Goal: Information Seeking & Learning: Learn about a topic

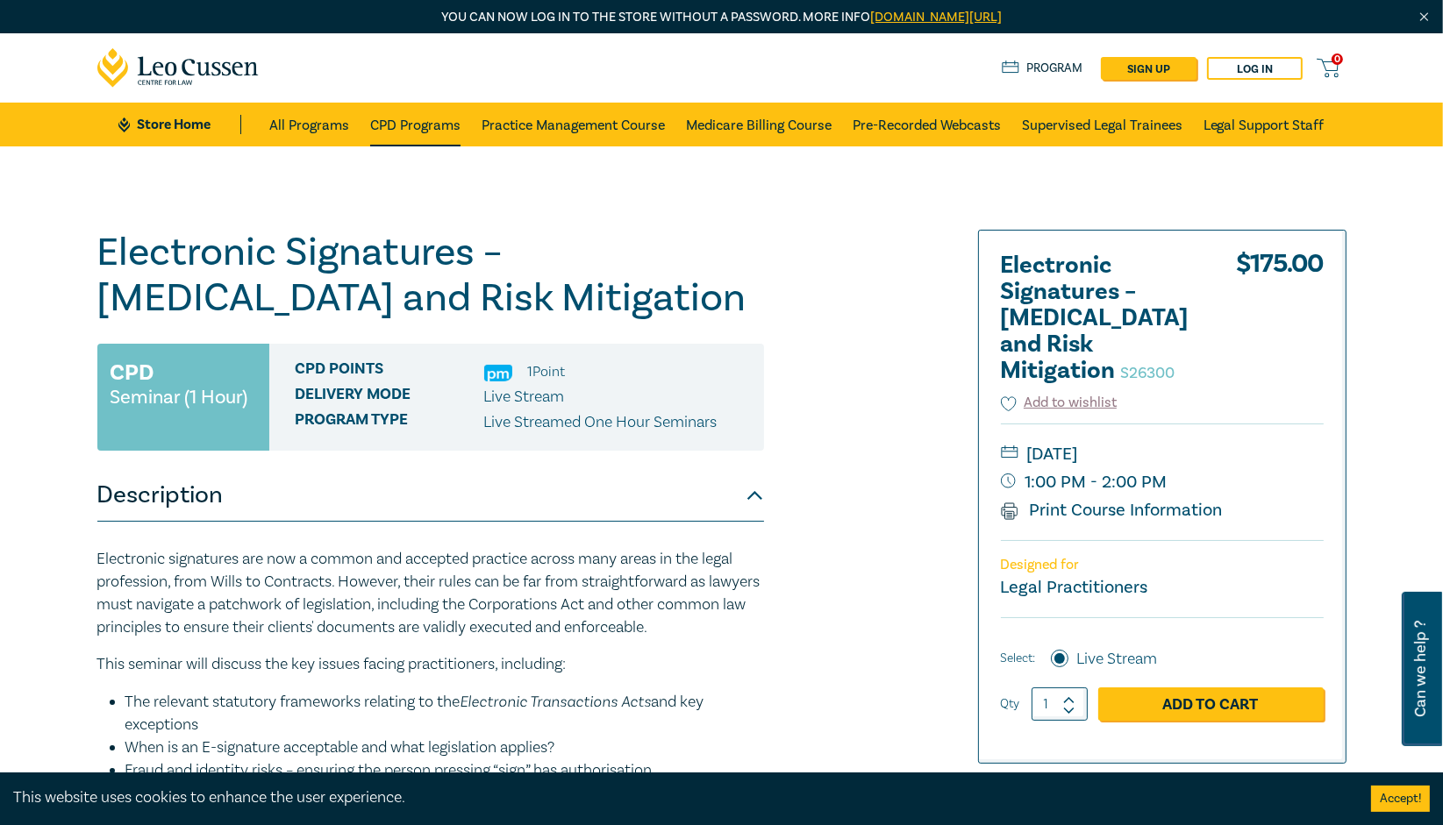
click at [436, 118] on link "CPD Programs" at bounding box center [415, 125] width 90 height 44
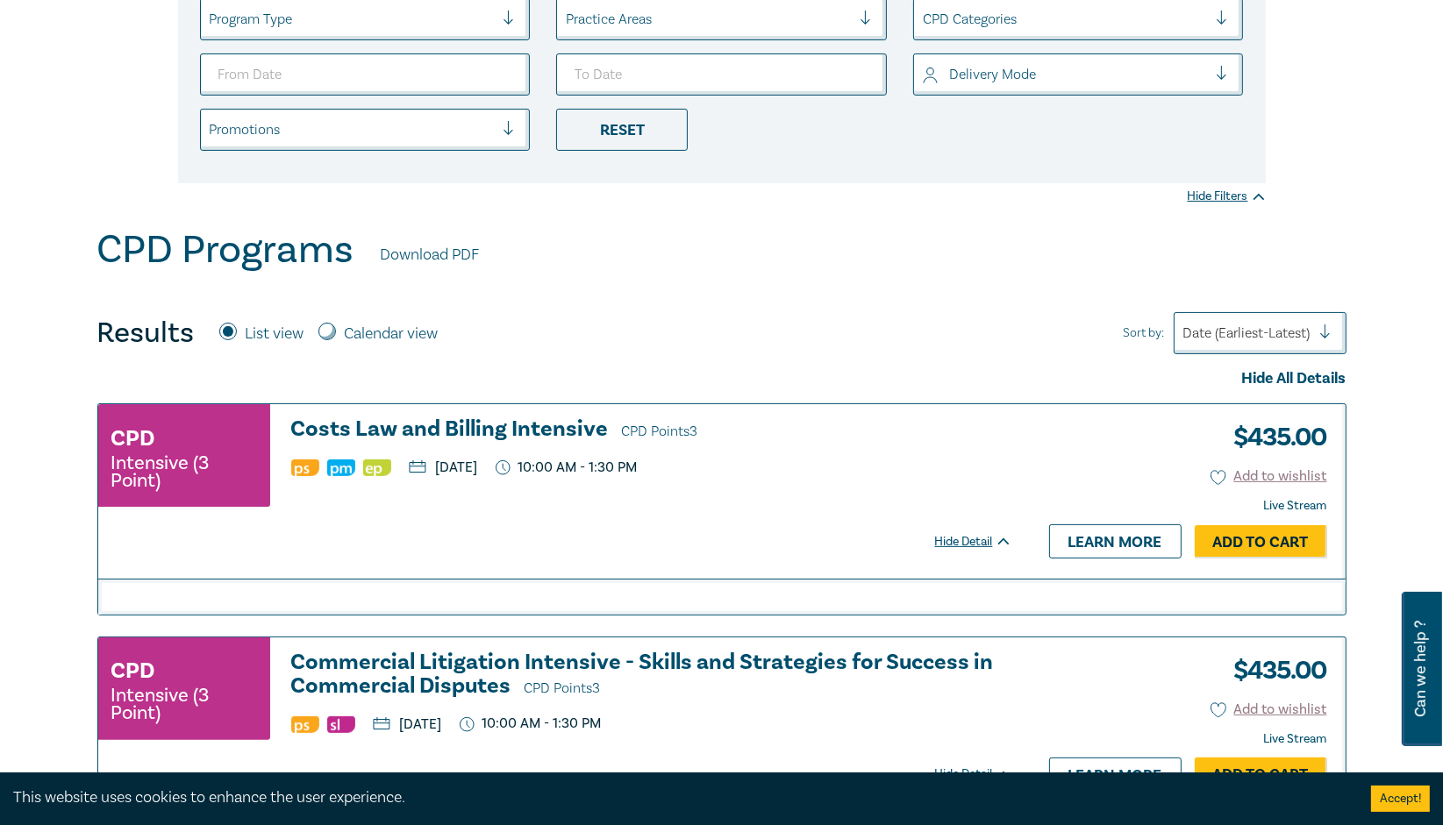
scroll to position [446, 0]
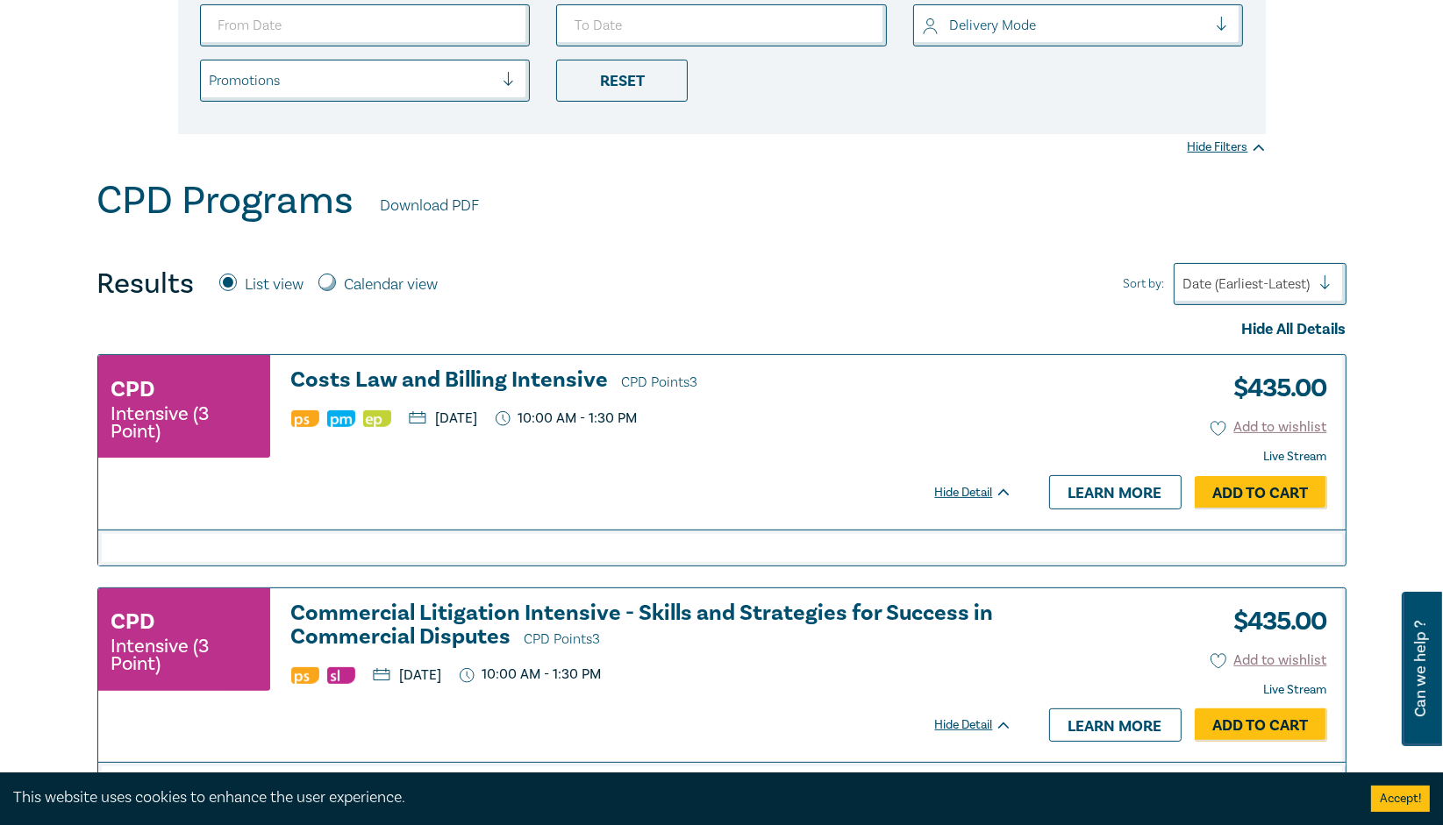
click at [352, 276] on label "Calendar view" at bounding box center [392, 285] width 94 height 23
click at [336, 276] on input "Calendar view" at bounding box center [327, 283] width 18 height 18
radio input "true"
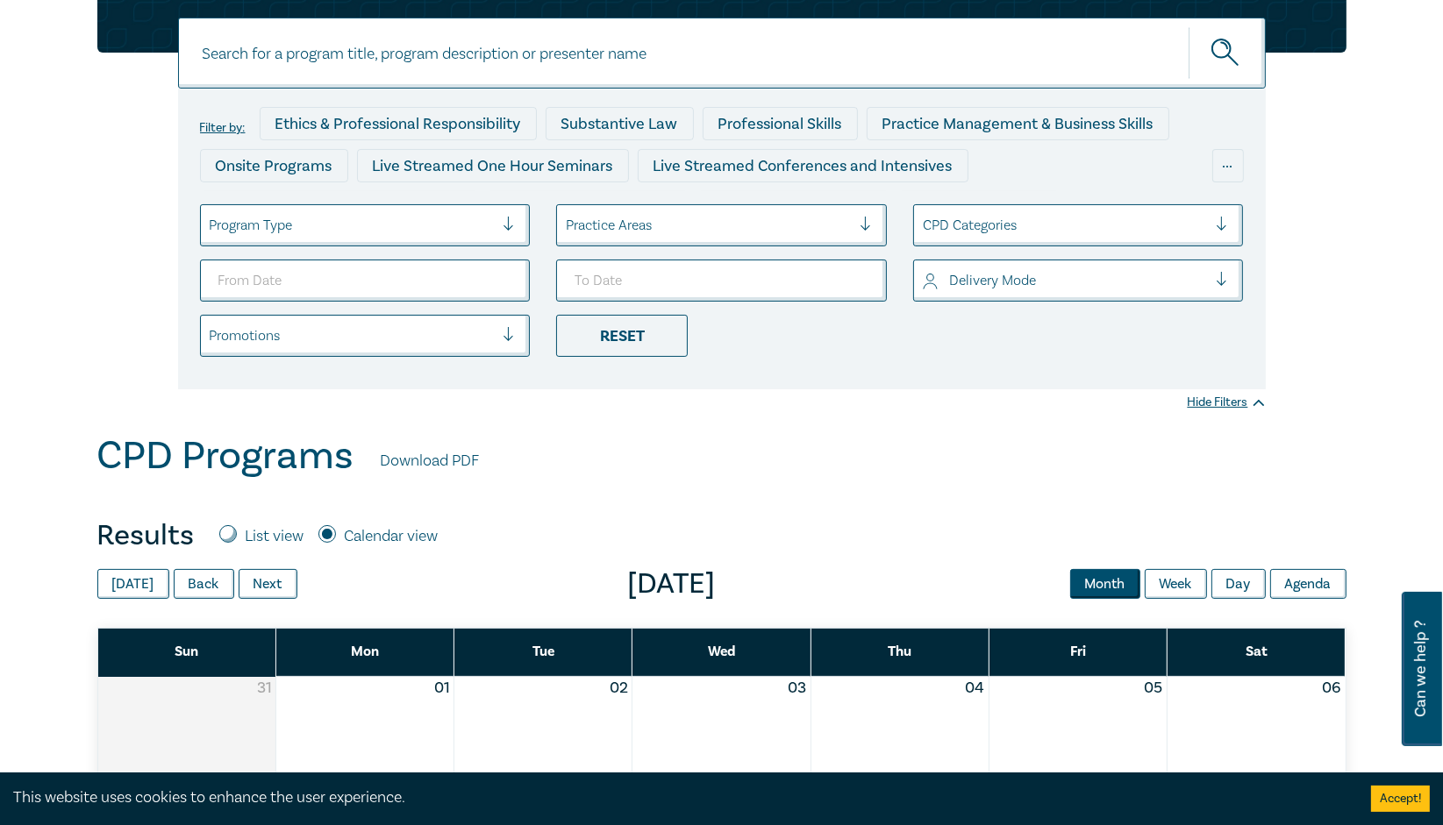
scroll to position [190, 0]
click at [265, 529] on label "List view" at bounding box center [275, 536] width 59 height 23
click at [237, 529] on input "List view" at bounding box center [228, 534] width 18 height 18
radio input "true"
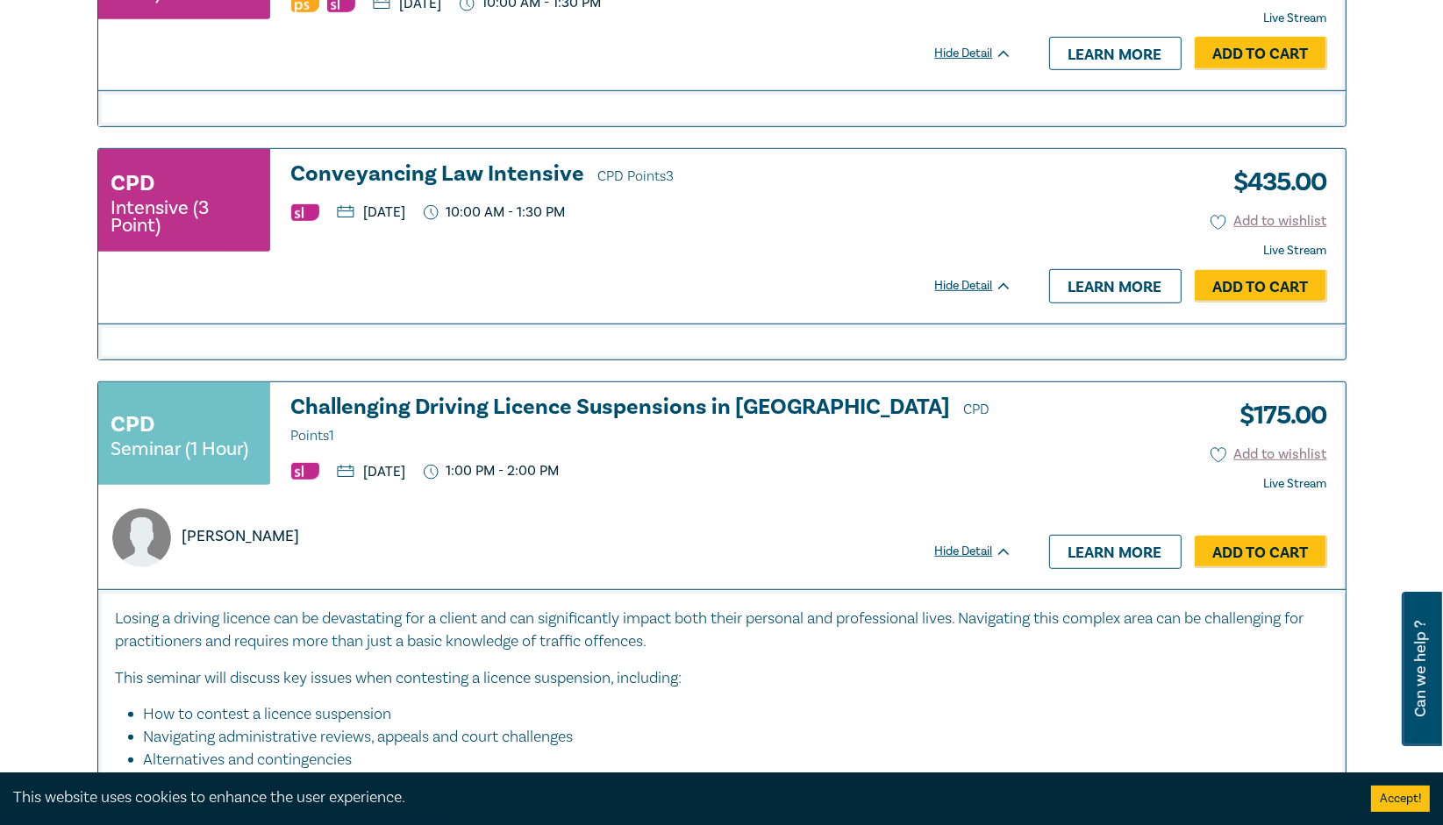
scroll to position [1120, 0]
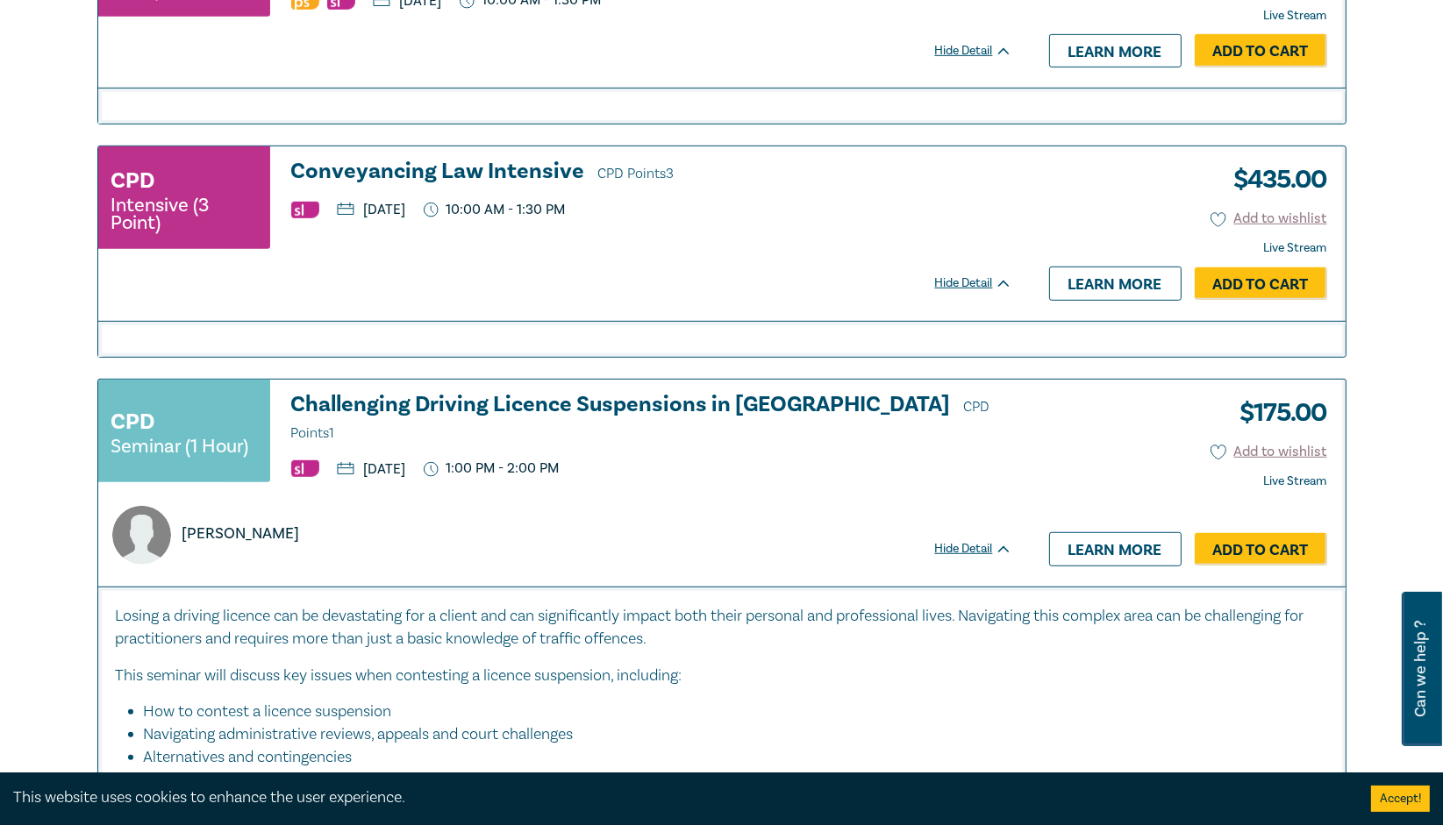
click at [489, 167] on h3 "Conveyancing Law Intensive CPD Points 3" at bounding box center [651, 173] width 721 height 26
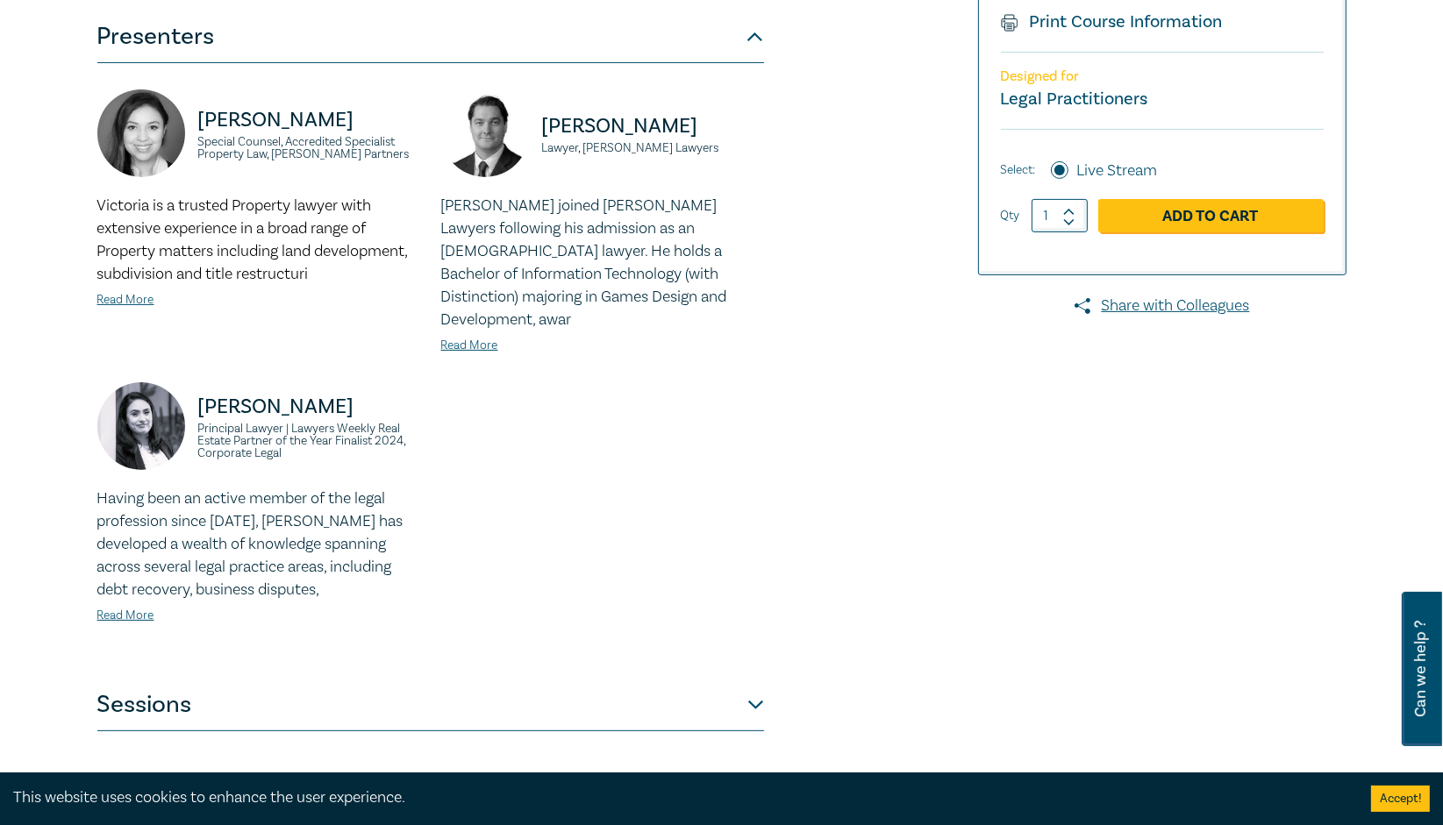
scroll to position [629, 0]
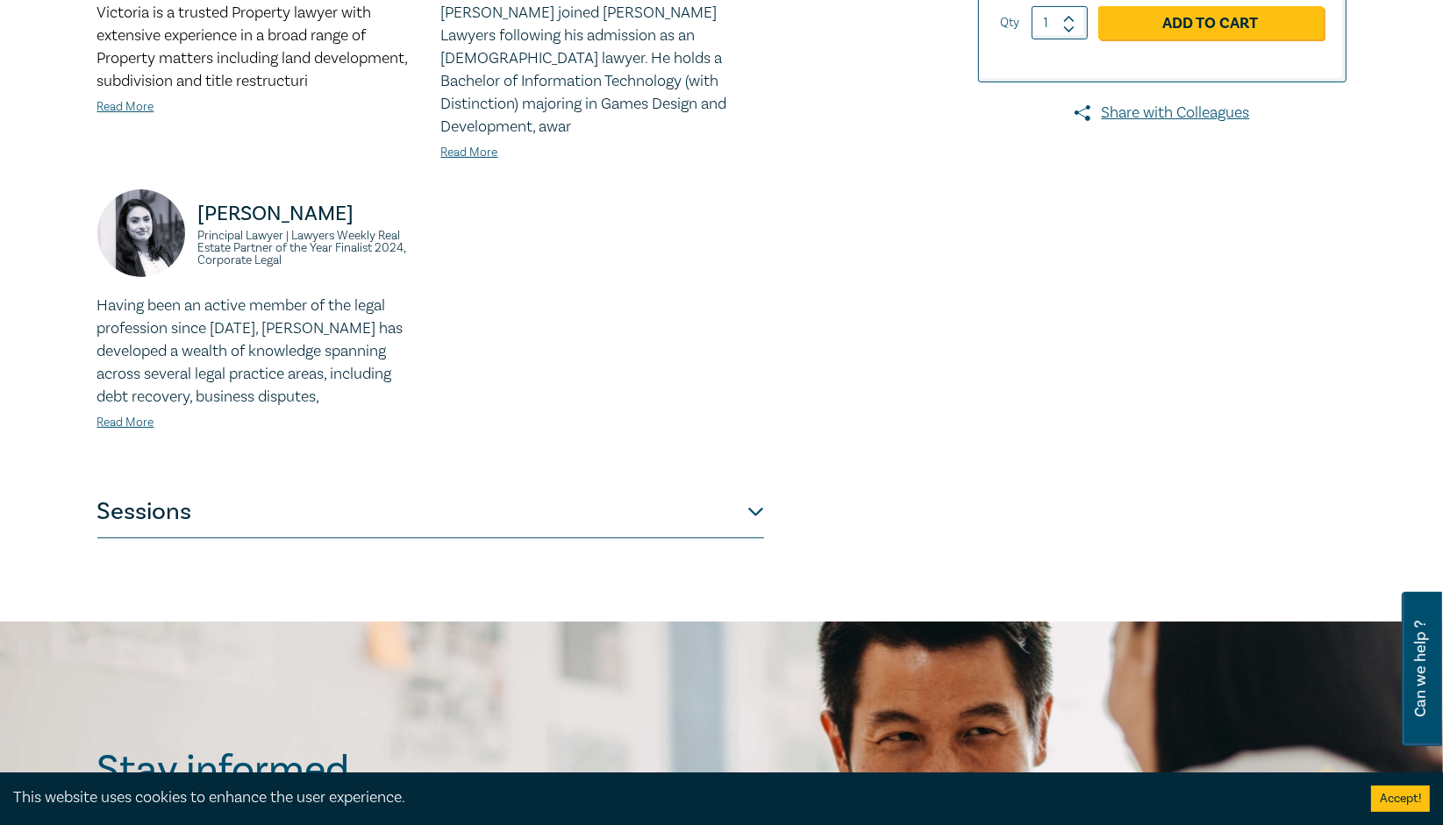
click at [669, 486] on button "Sessions" at bounding box center [430, 512] width 667 height 53
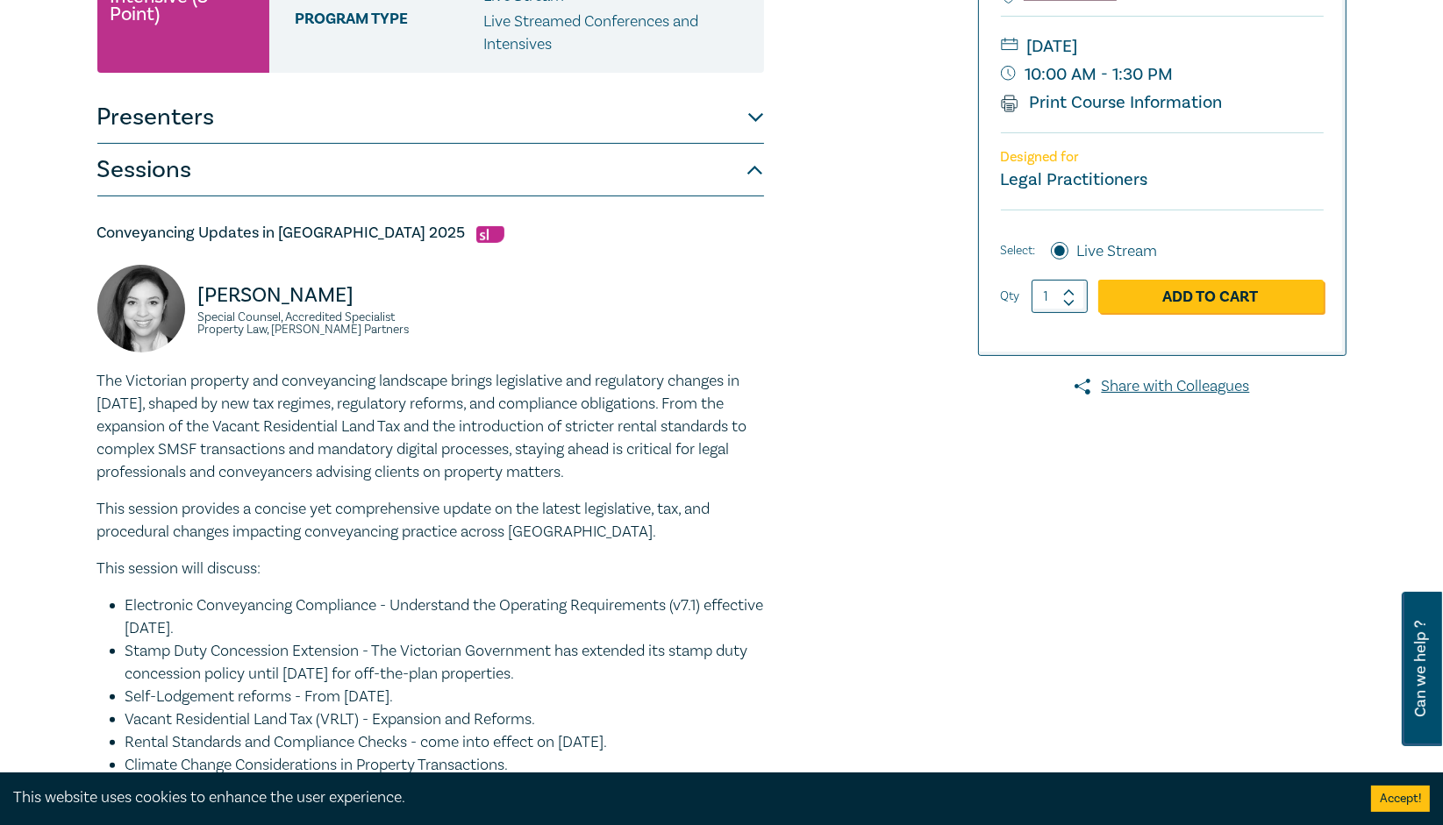
scroll to position [0, 0]
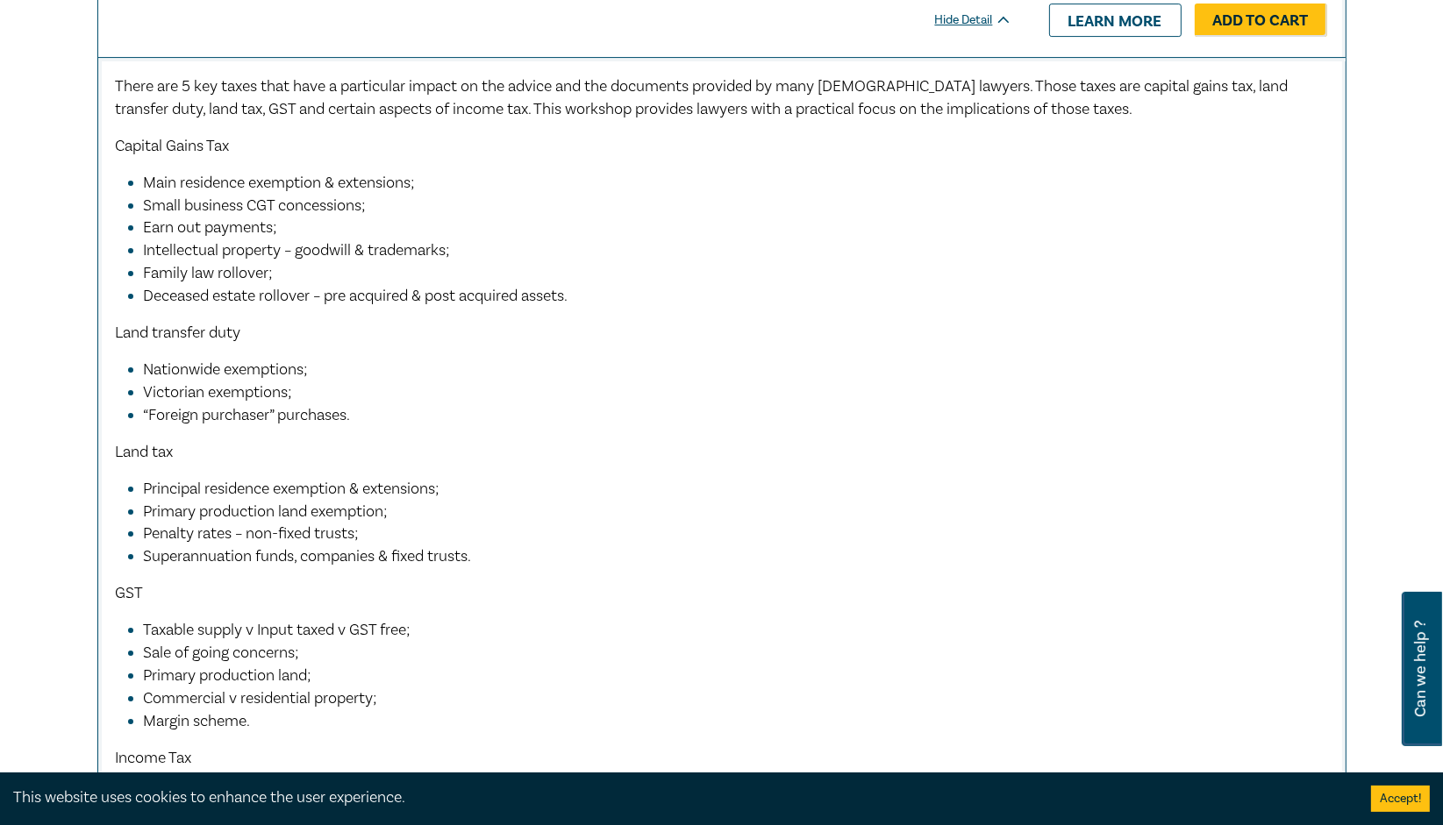
scroll to position [7702, 0]
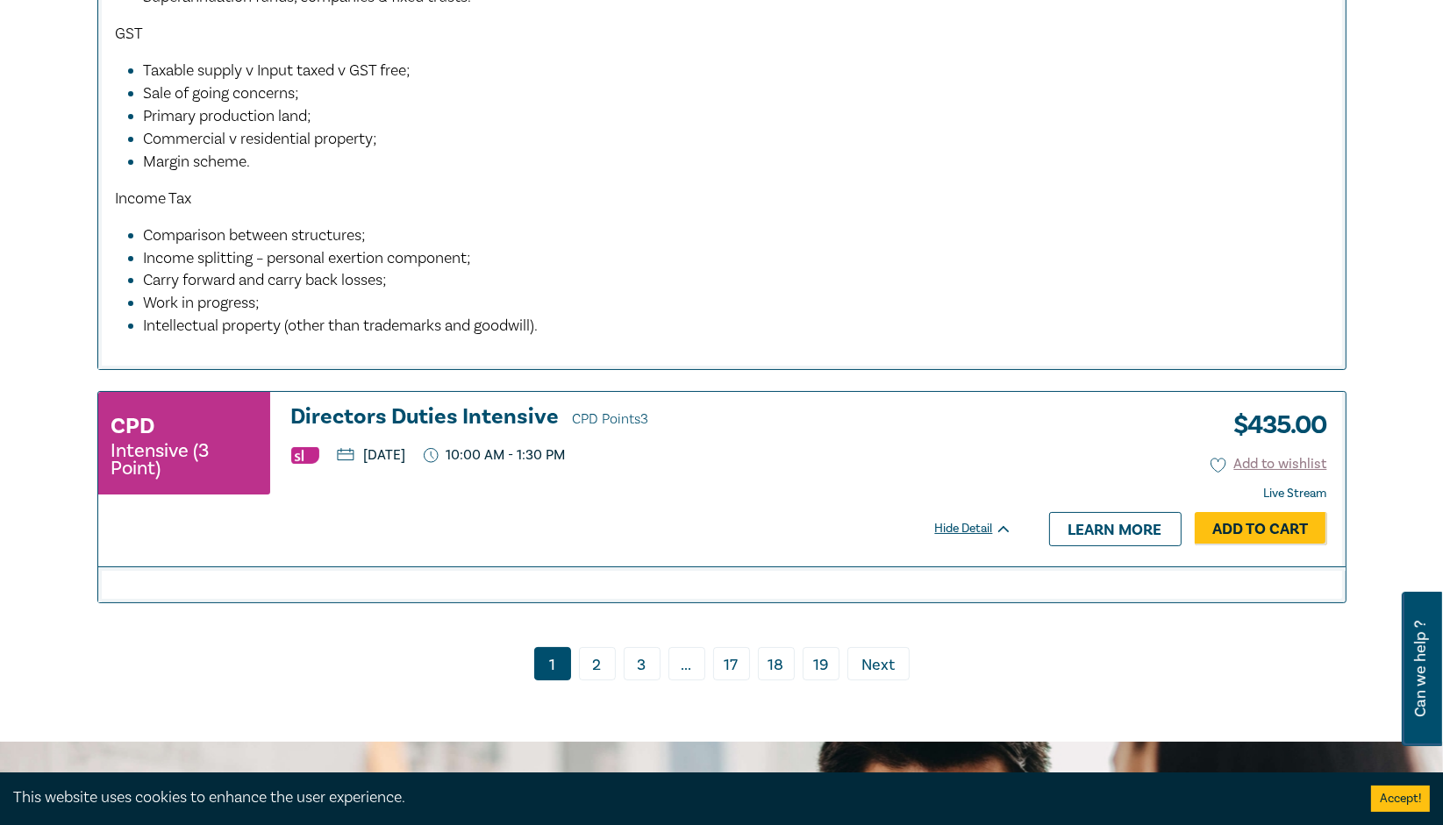
click at [882, 676] on span "Next" at bounding box center [877, 665] width 33 height 23
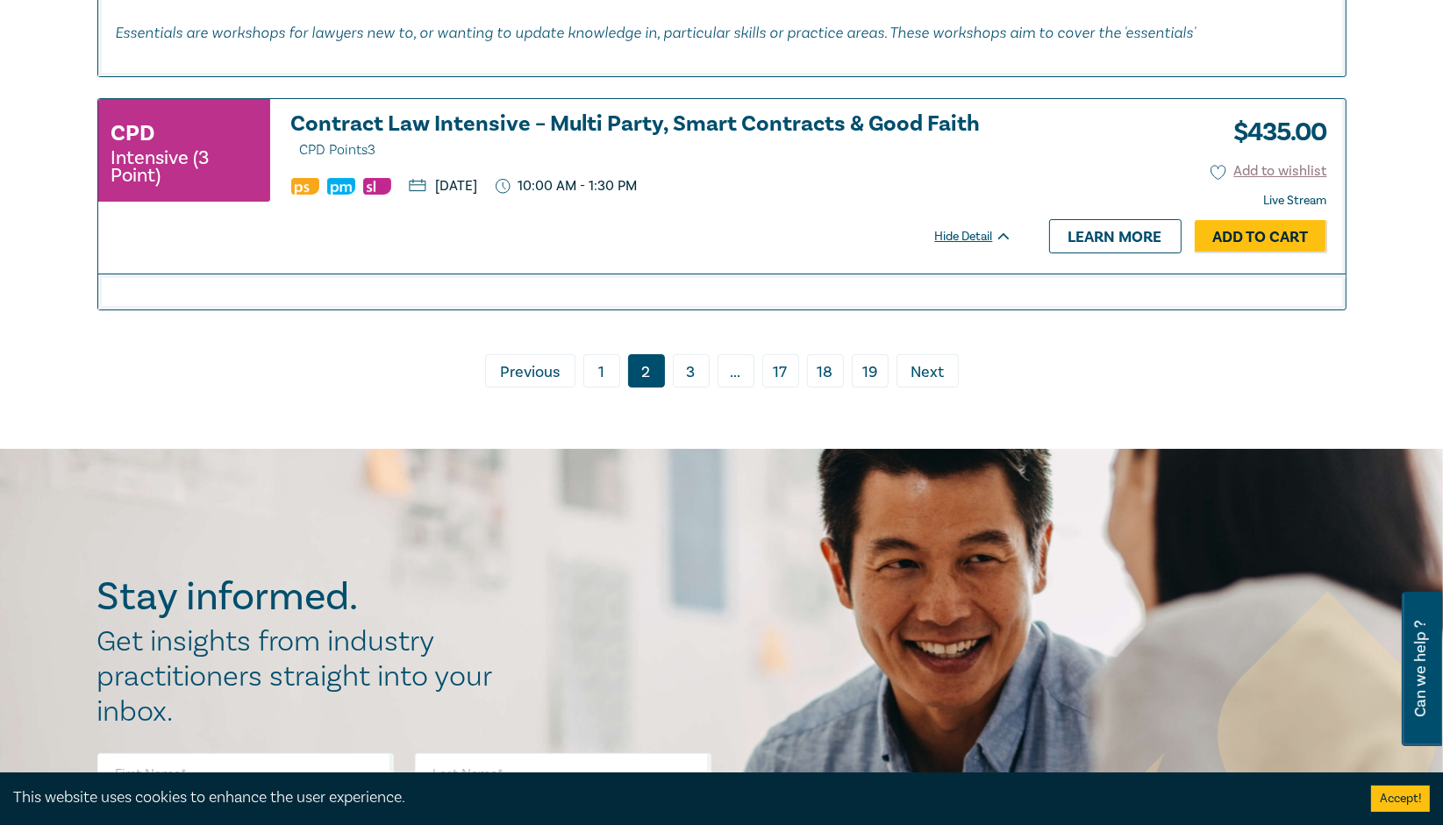
scroll to position [7822, 0]
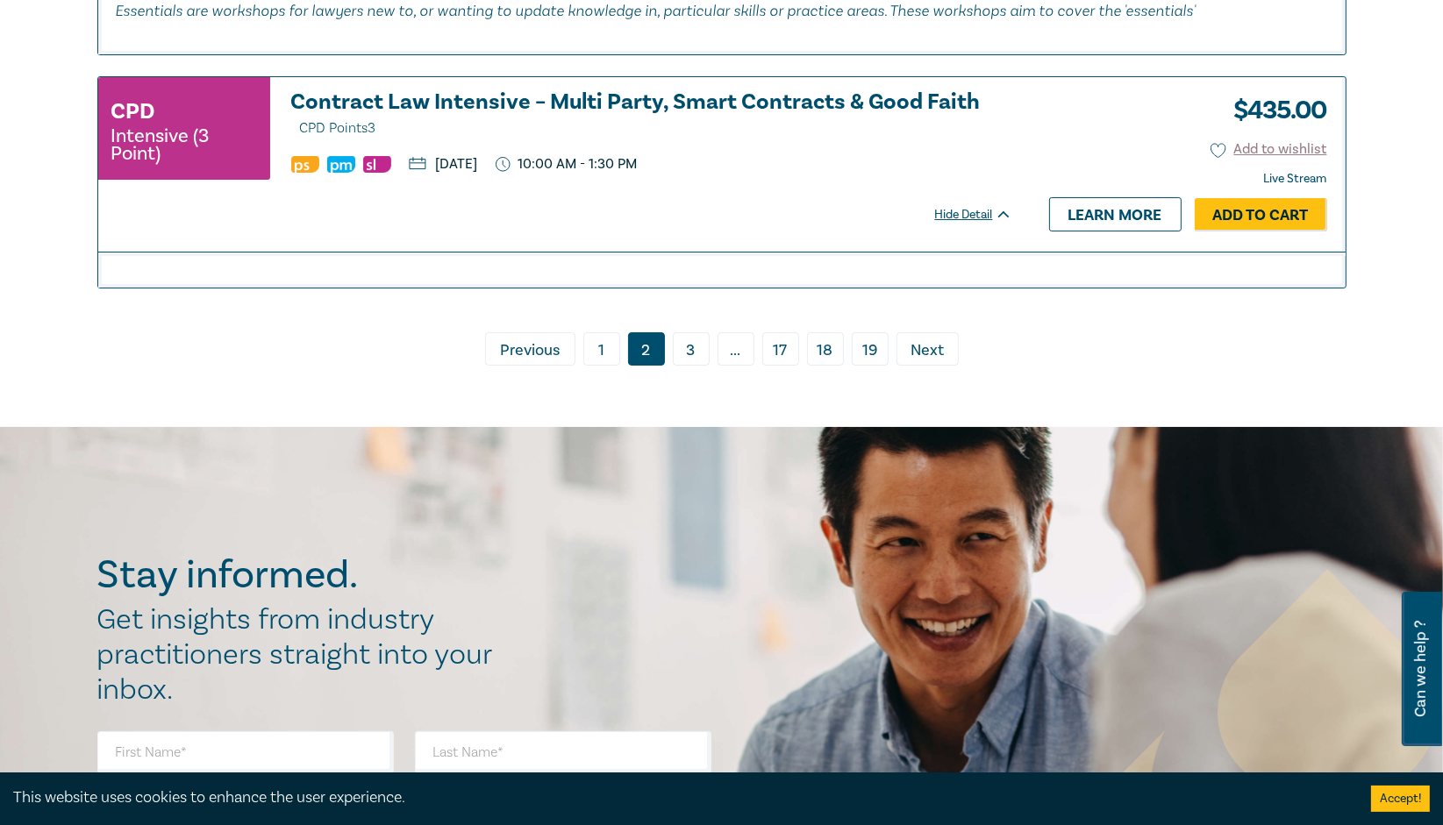
click at [929, 339] on span "Next" at bounding box center [927, 350] width 33 height 23
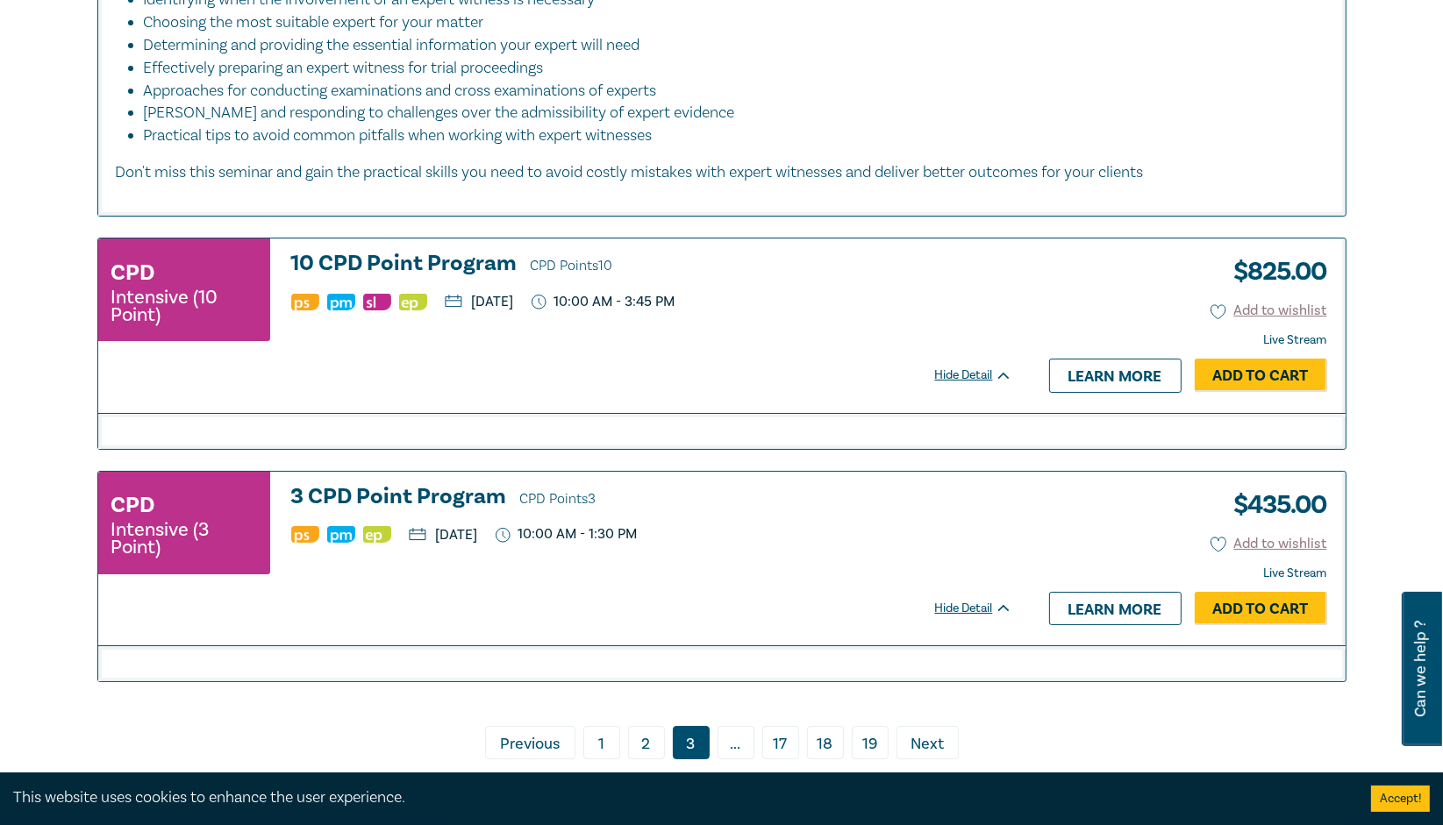
scroll to position [7677, 0]
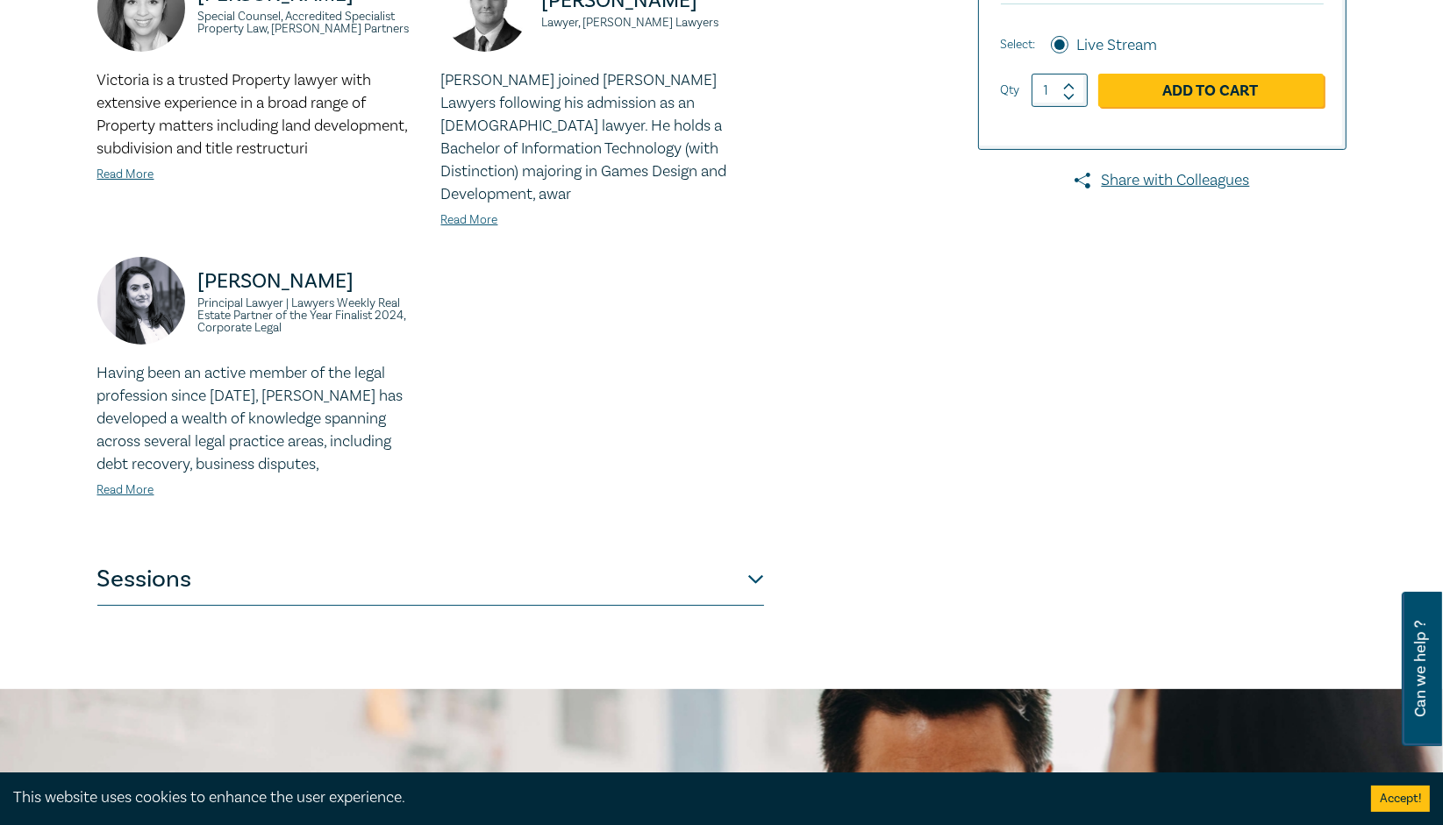
scroll to position [565, 0]
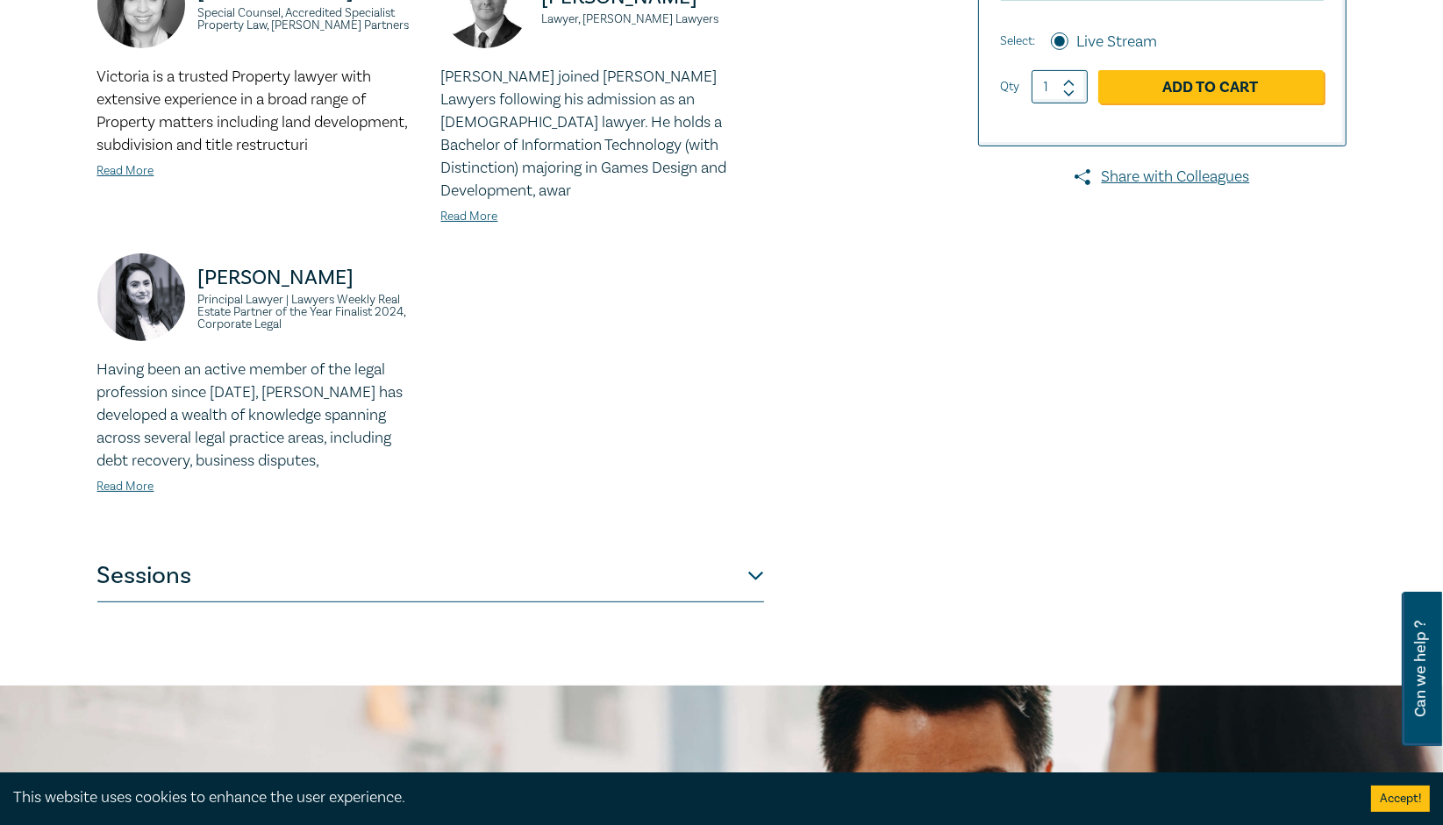
click at [147, 571] on button "Sessions" at bounding box center [430, 576] width 667 height 53
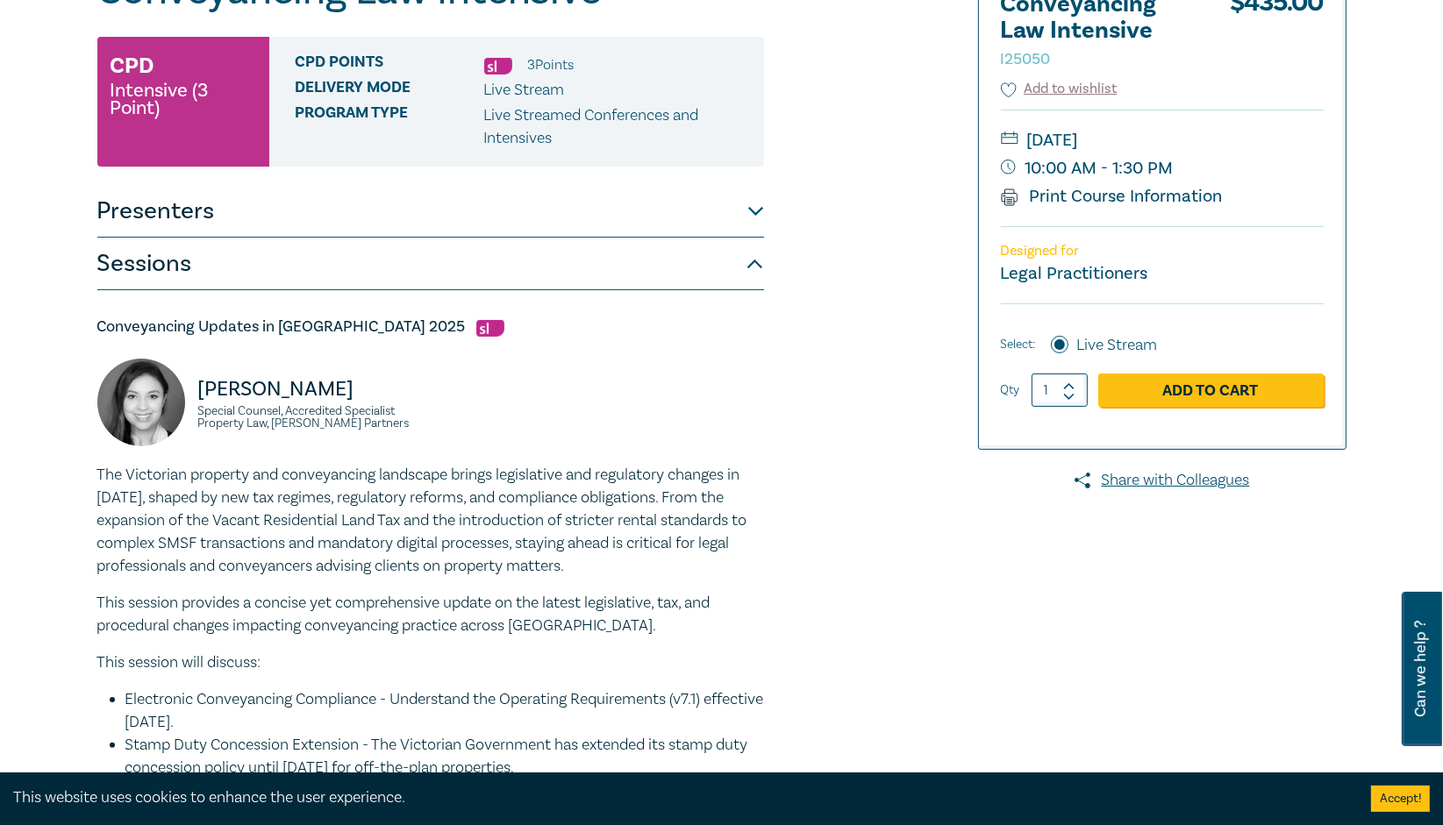
scroll to position [258, 0]
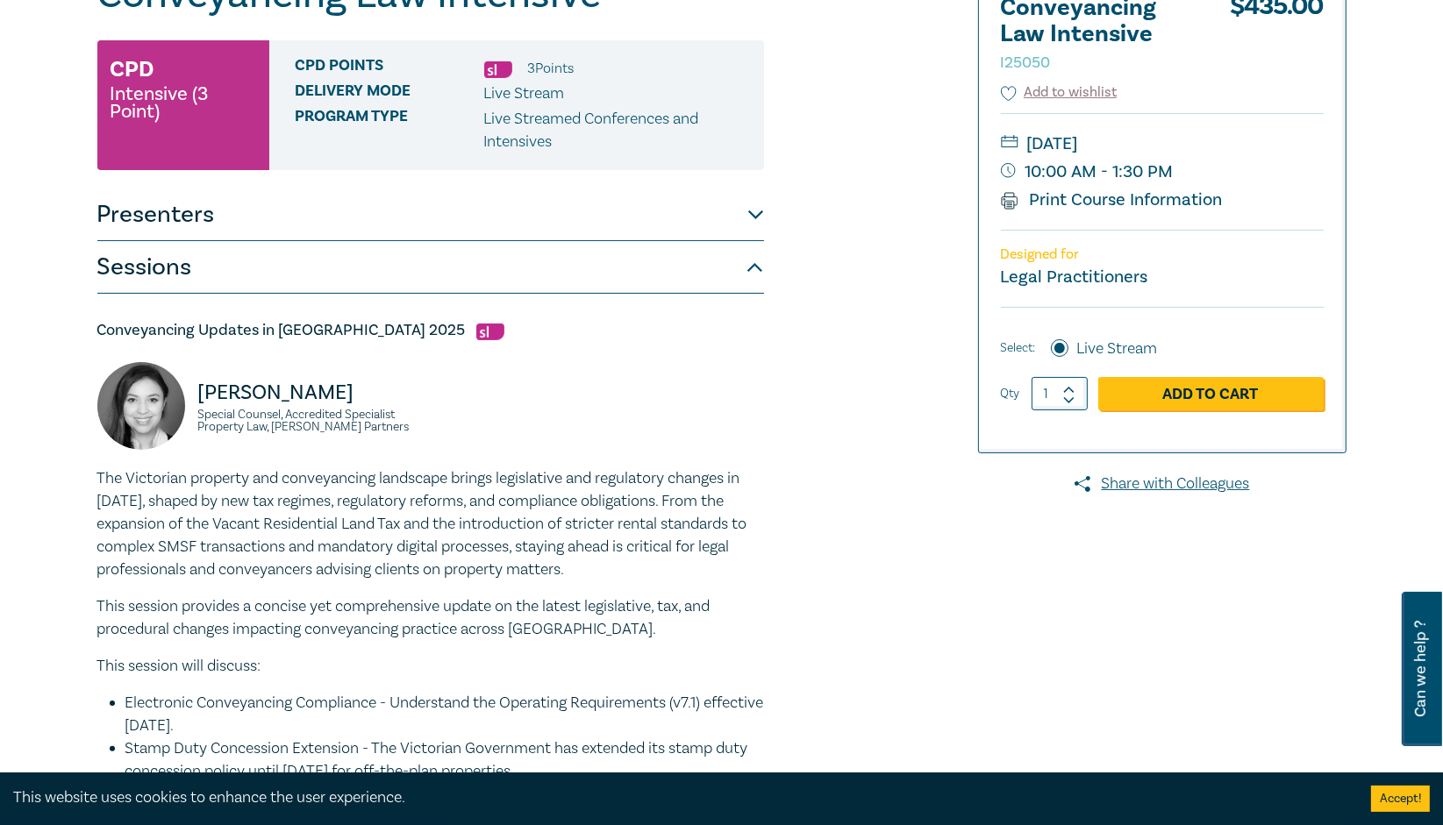
click at [145, 268] on button "Sessions" at bounding box center [430, 267] width 667 height 53
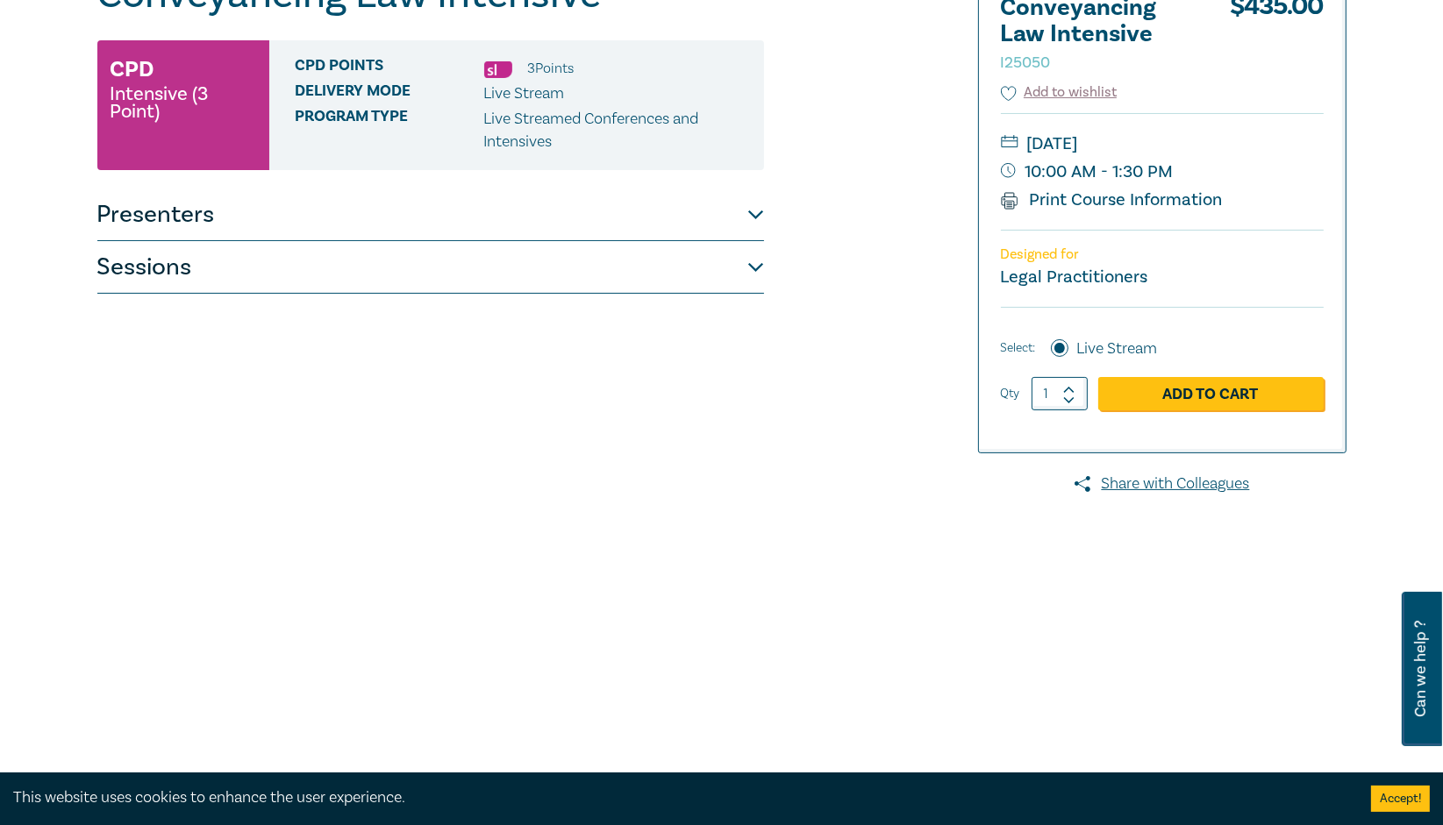
click at [139, 270] on button "Sessions" at bounding box center [430, 267] width 667 height 53
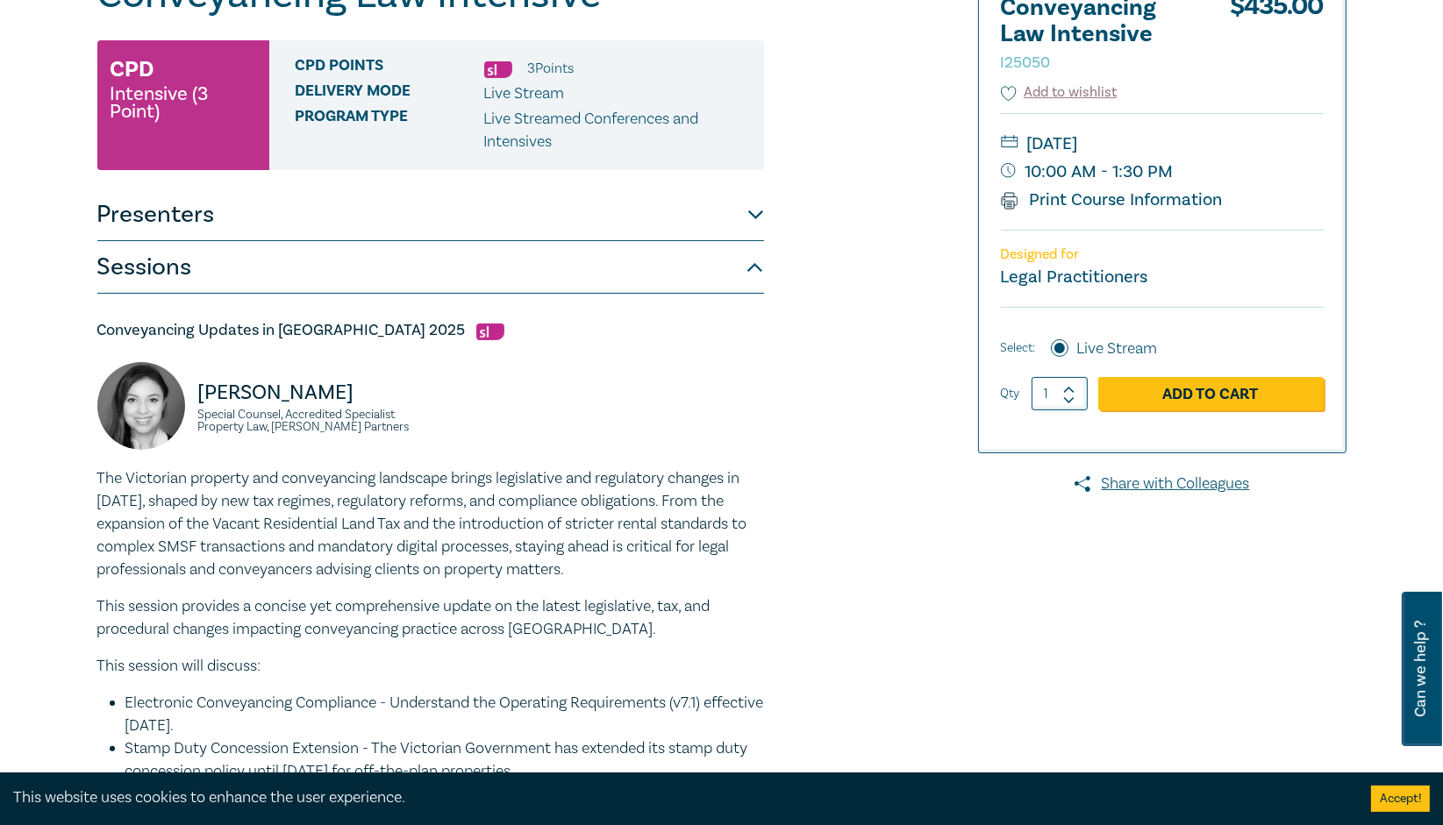
click at [132, 230] on button "Presenters" at bounding box center [430, 215] width 667 height 53
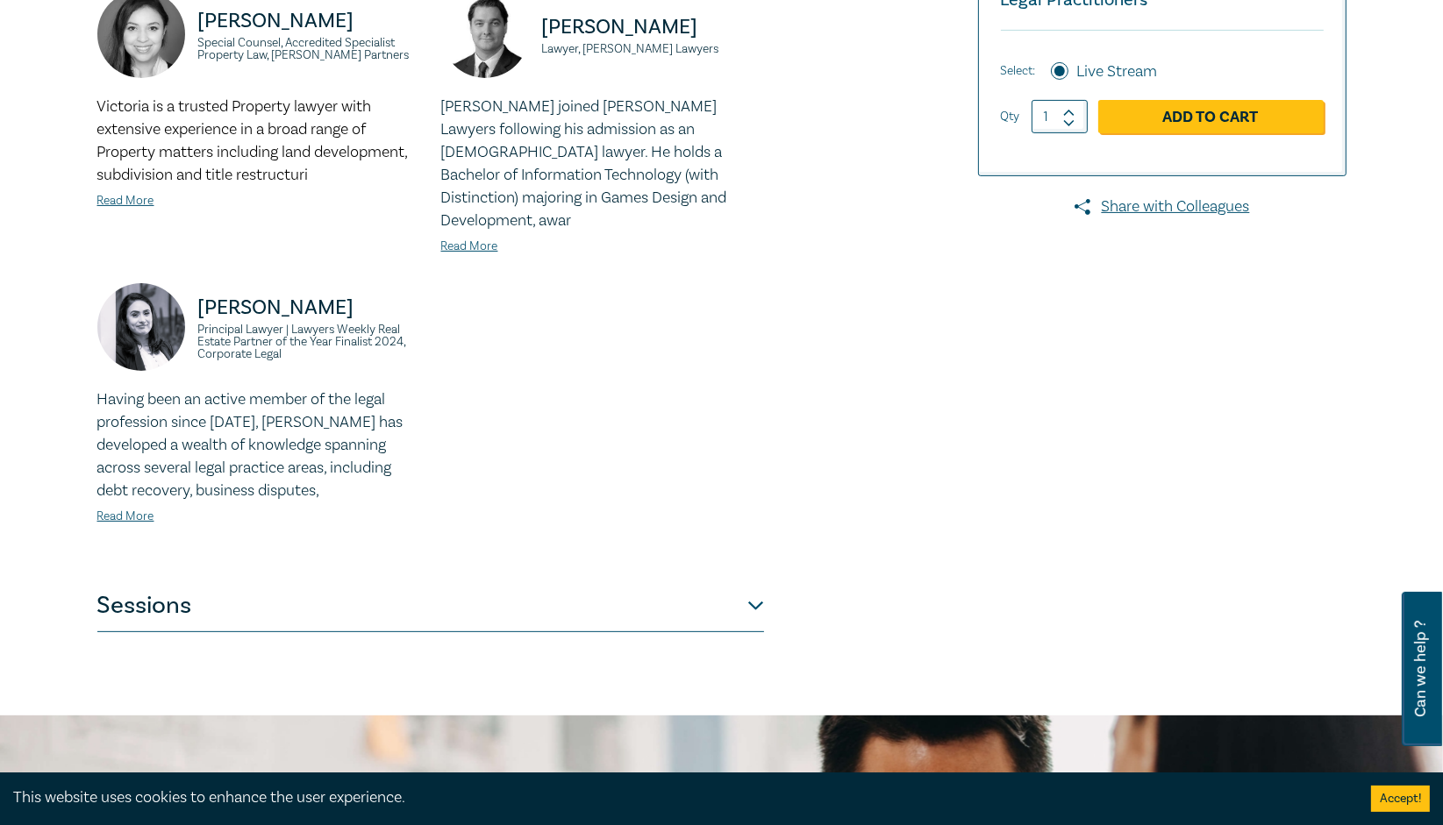
scroll to position [604, 0]
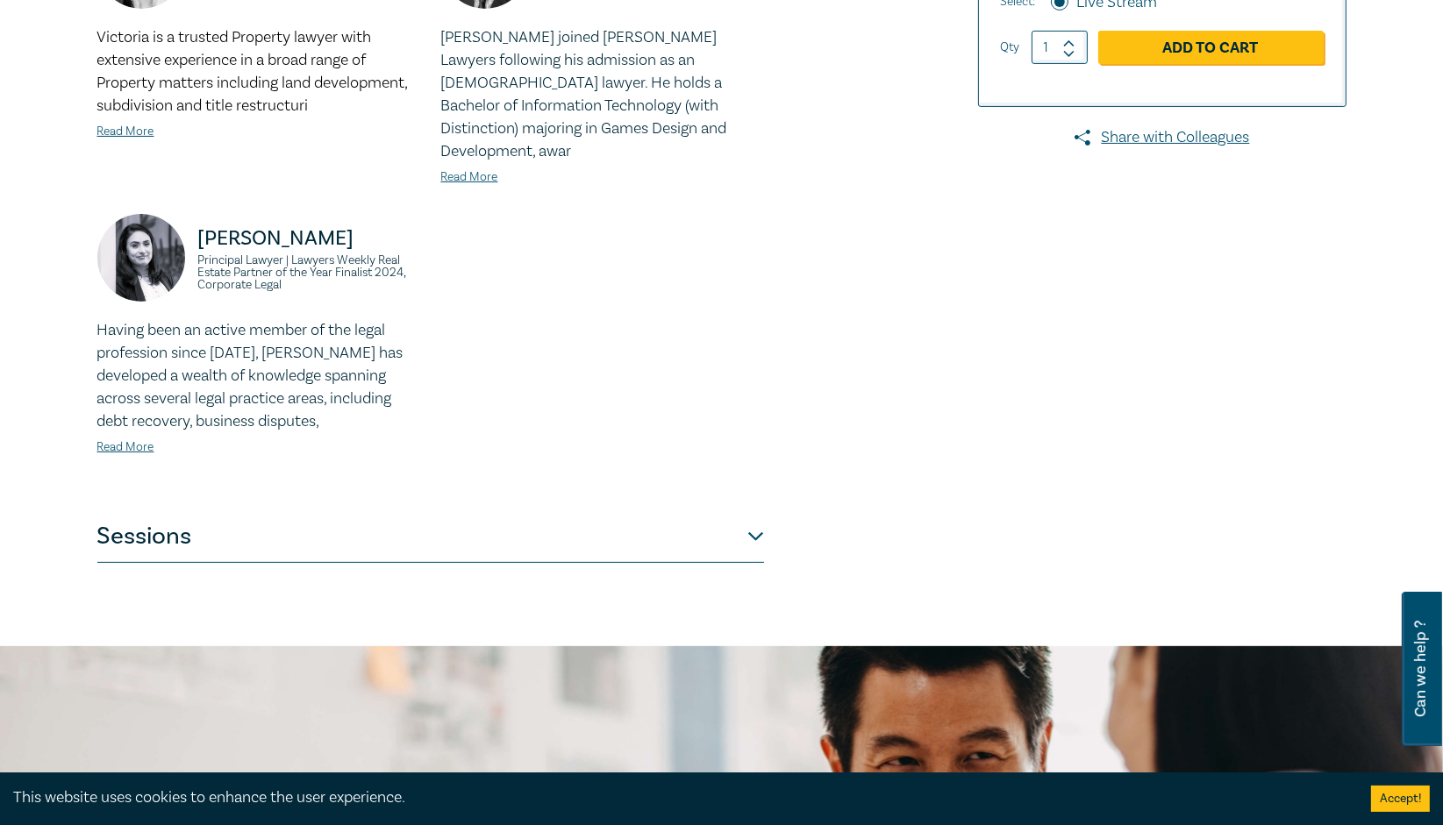
click at [148, 528] on button "Sessions" at bounding box center [430, 537] width 667 height 53
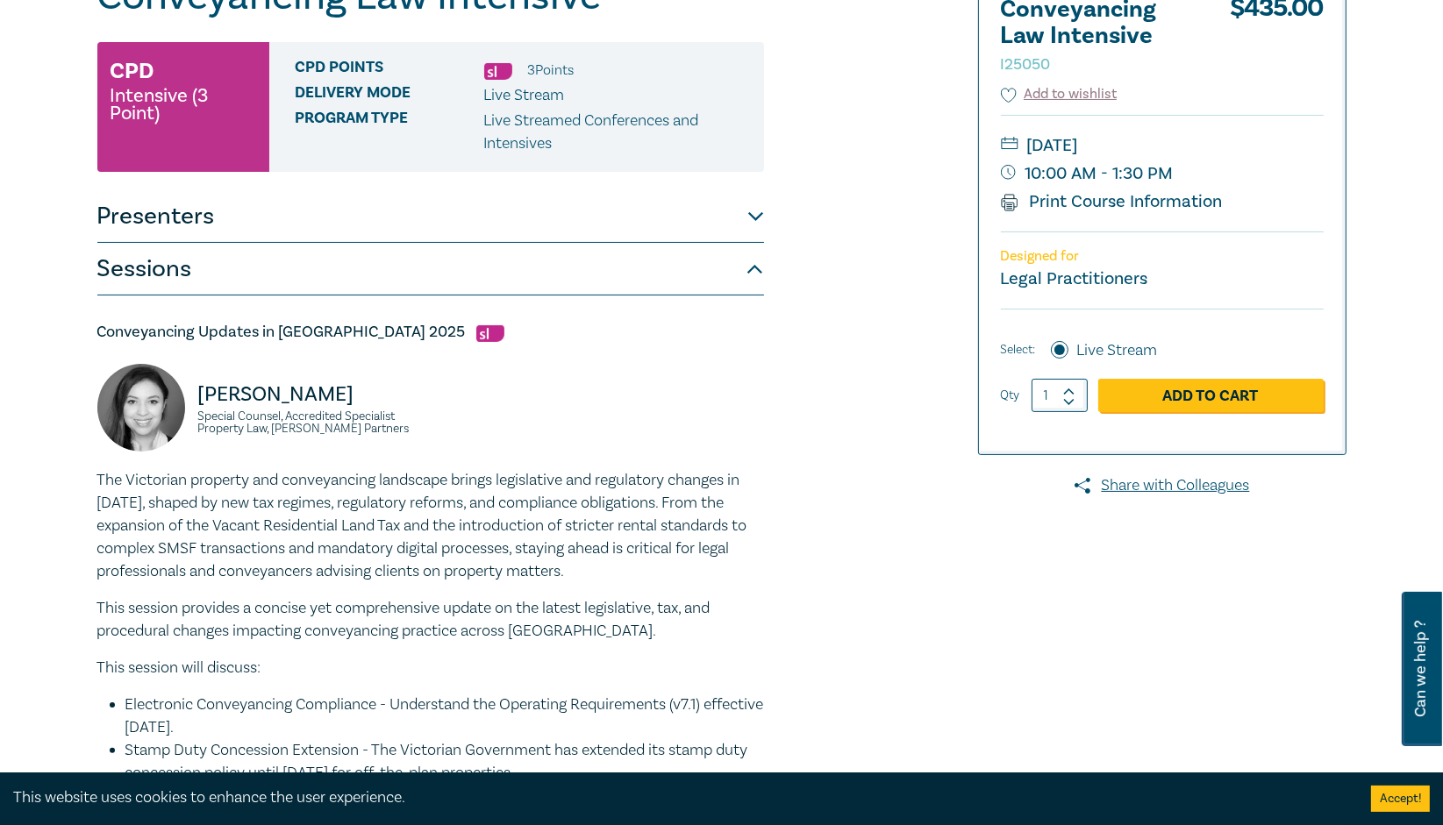
scroll to position [234, 0]
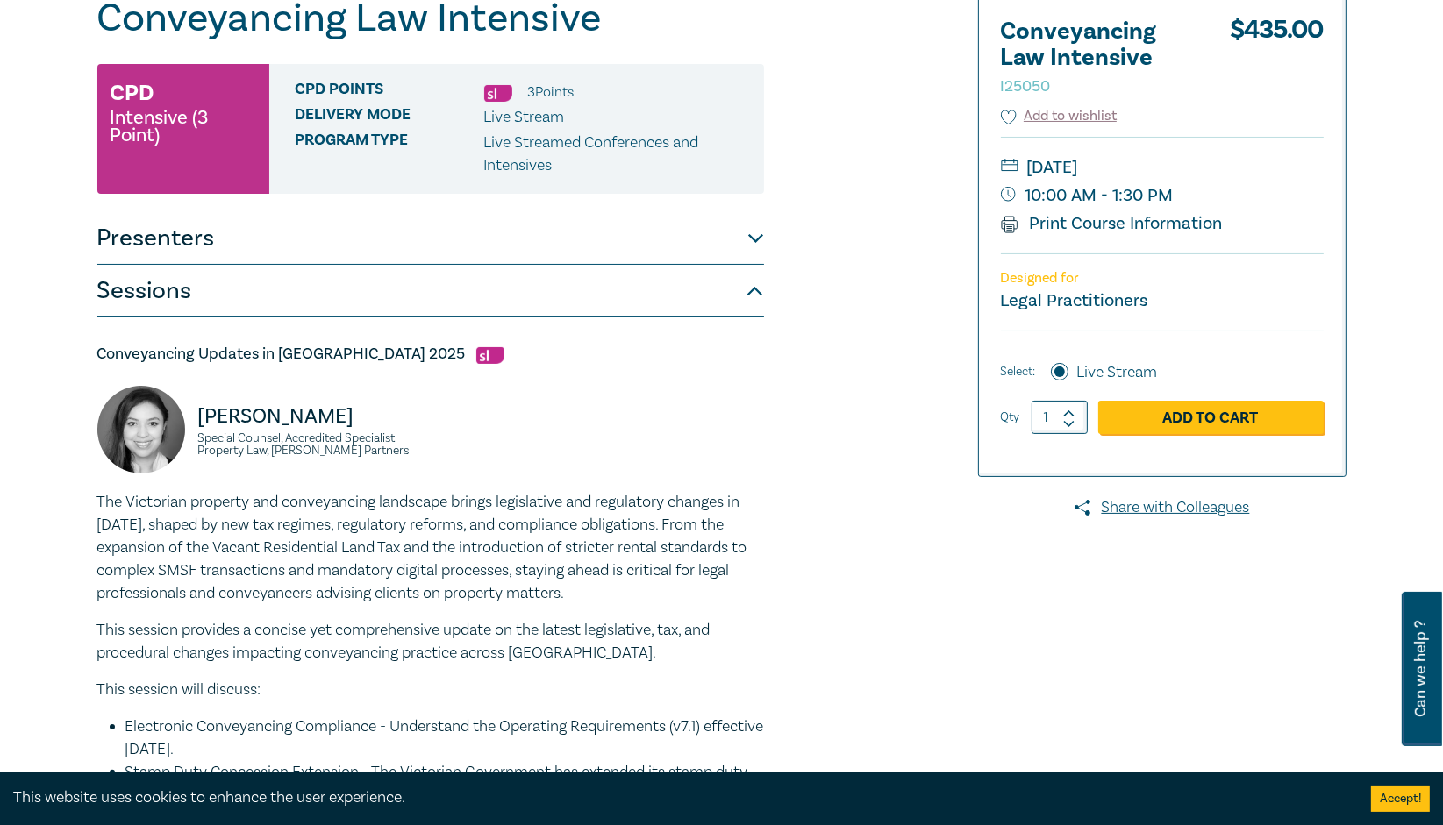
click at [746, 275] on button "Sessions" at bounding box center [430, 291] width 667 height 53
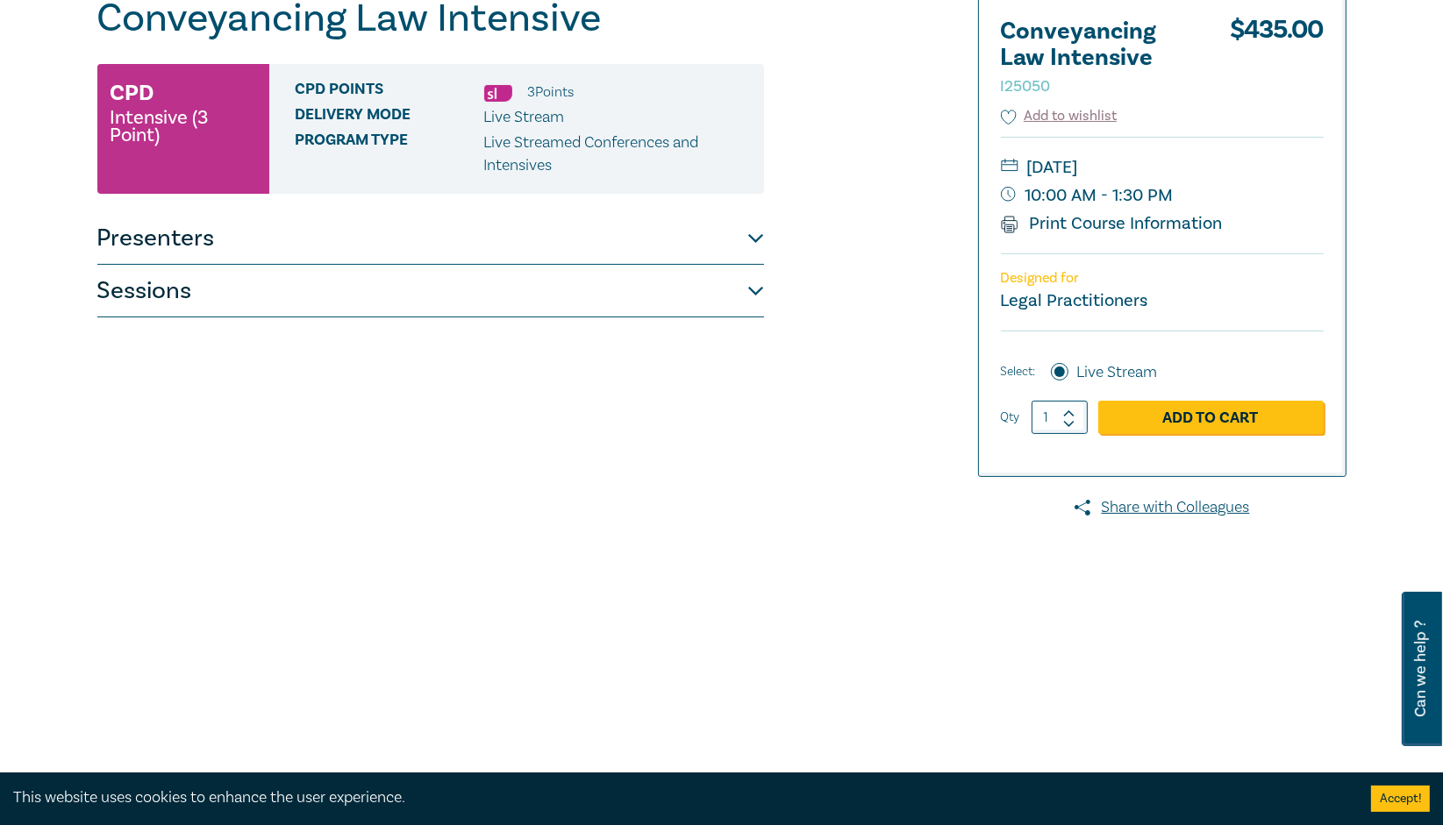
click at [744, 281] on button "Sessions" at bounding box center [430, 291] width 667 height 53
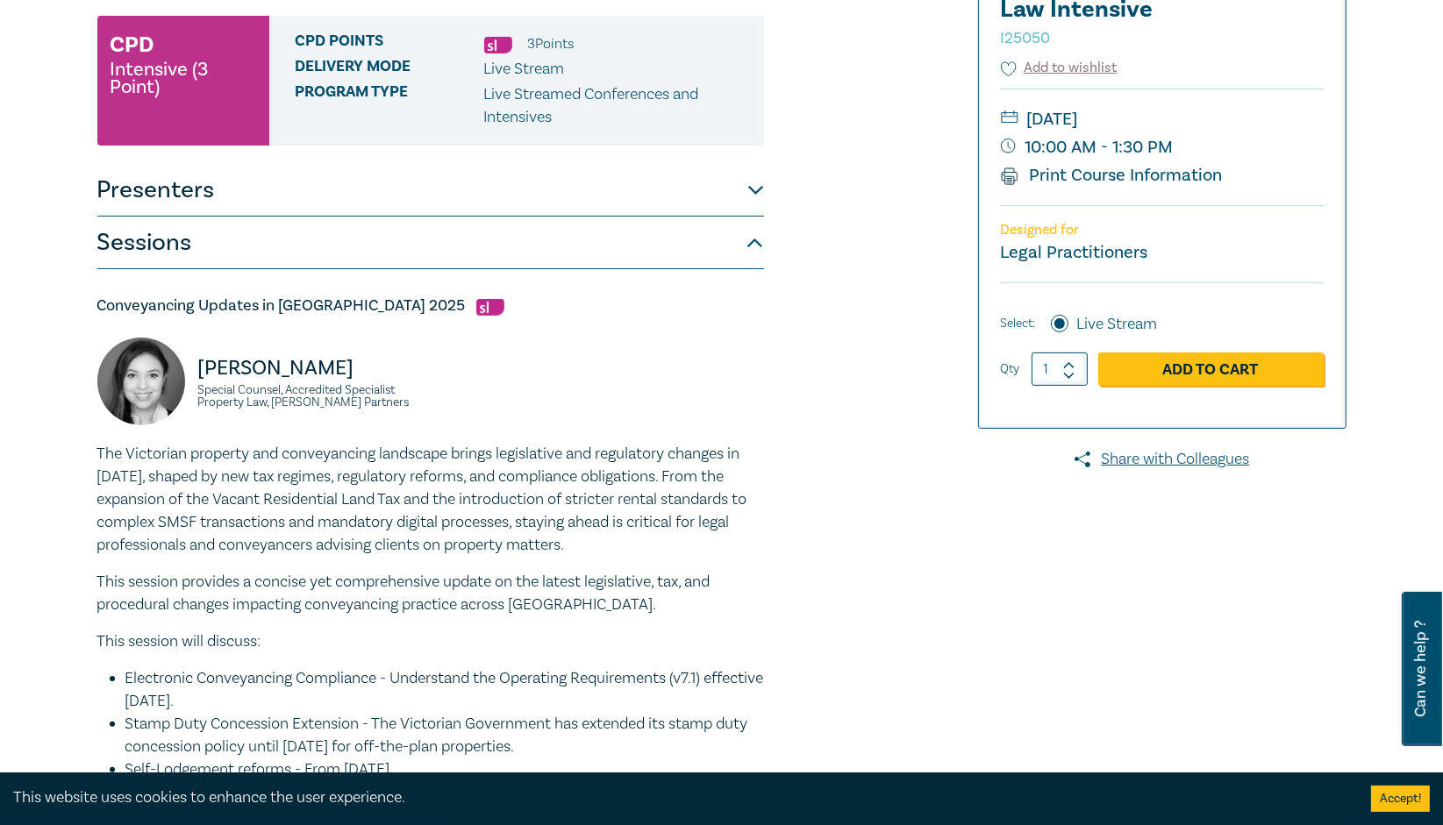
scroll to position [0, 0]
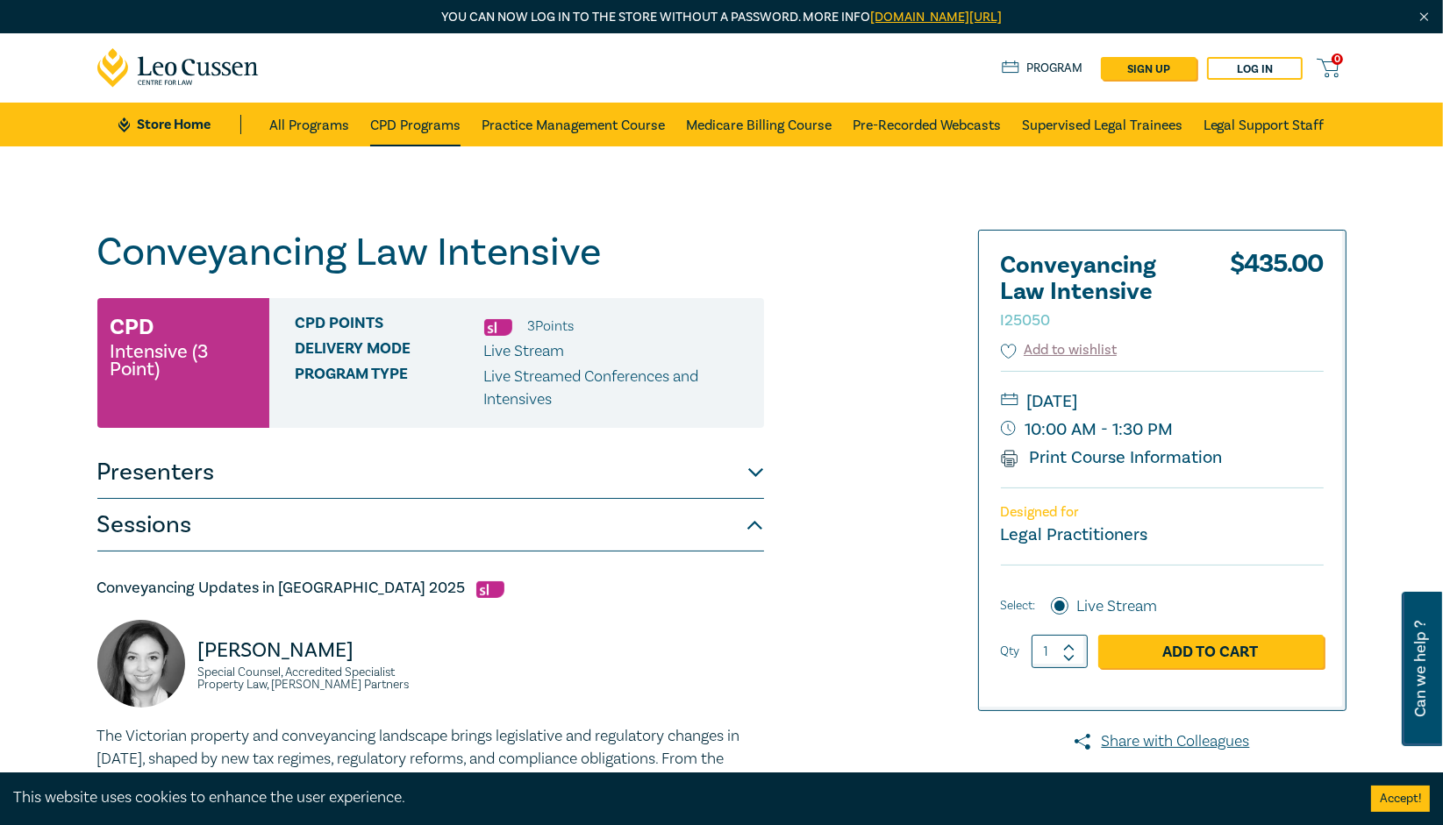
click at [397, 123] on link "CPD Programs" at bounding box center [415, 125] width 90 height 44
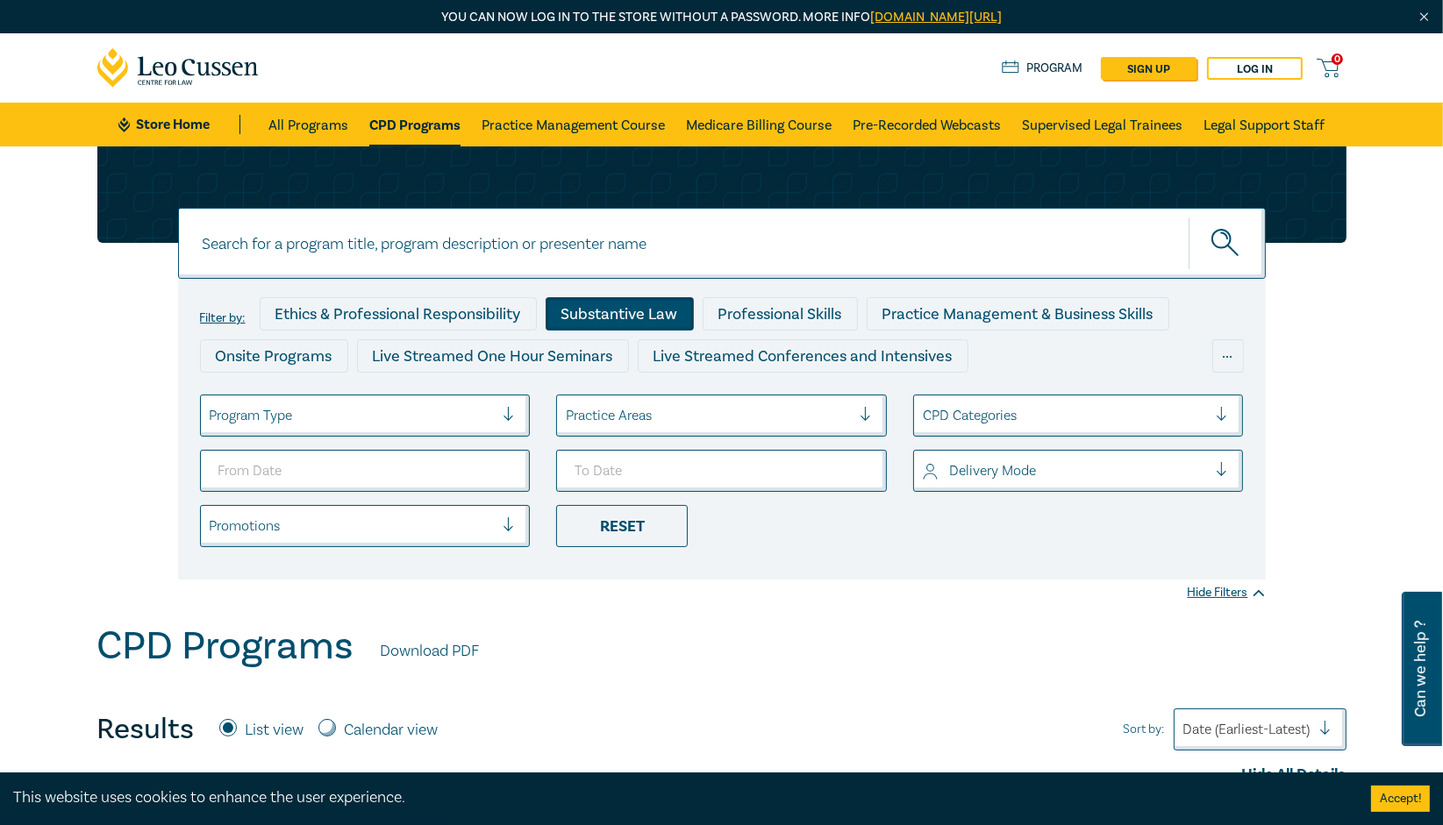
click at [628, 301] on div "Substantive Law" at bounding box center [620, 313] width 148 height 33
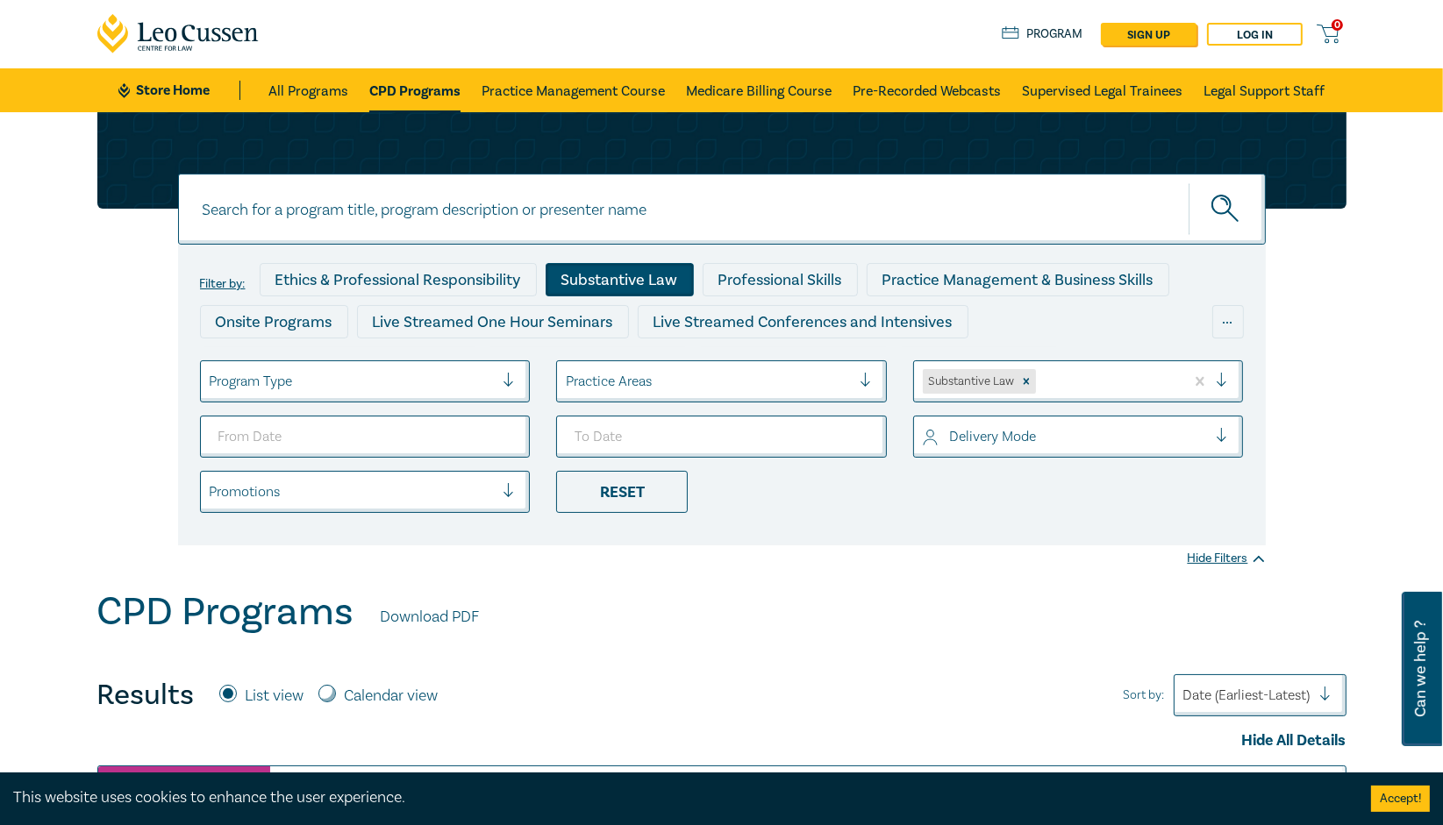
click at [649, 275] on div "Substantive Law" at bounding box center [620, 279] width 148 height 33
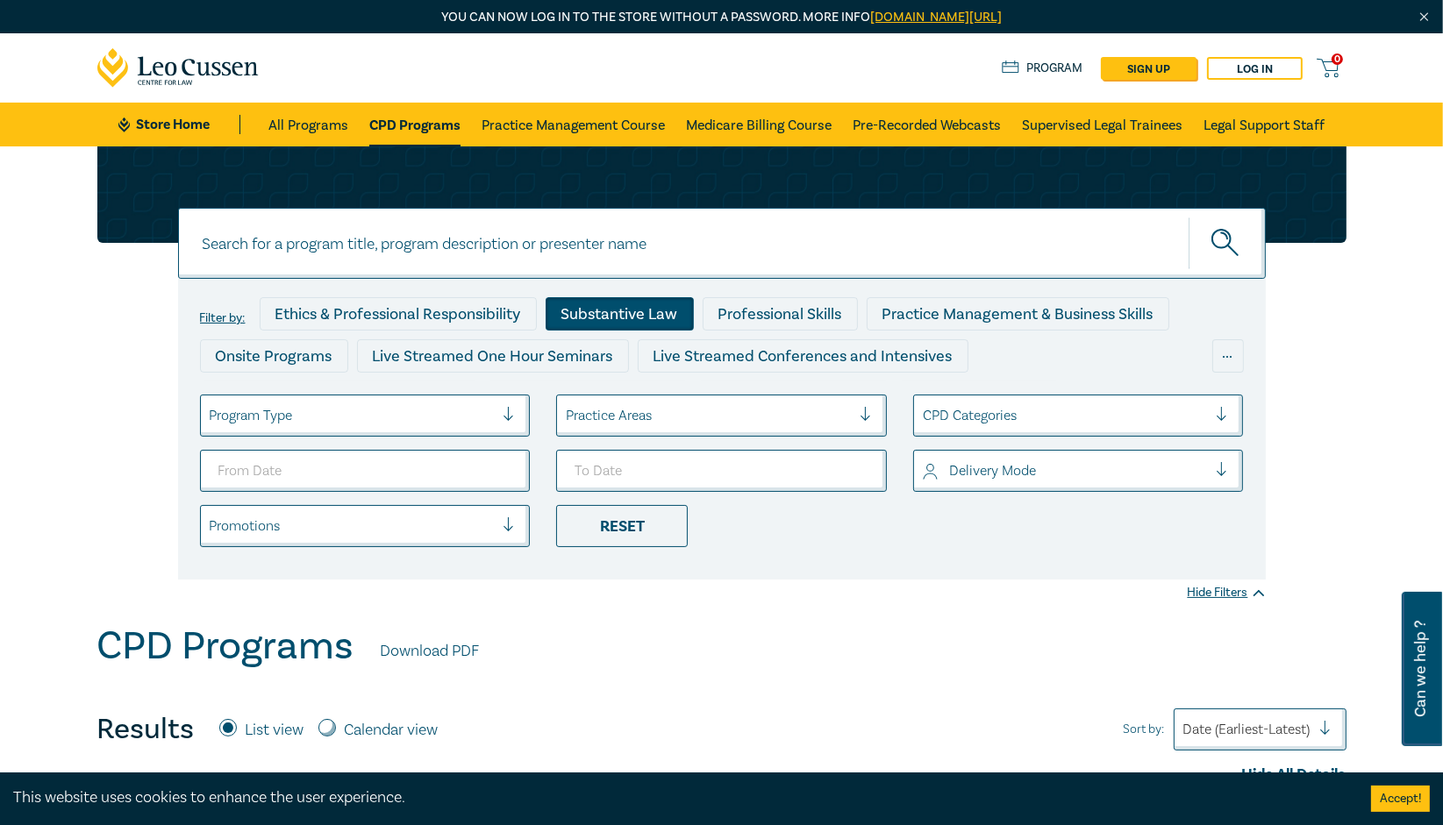
click at [616, 306] on div "Substantive Law" at bounding box center [620, 313] width 148 height 33
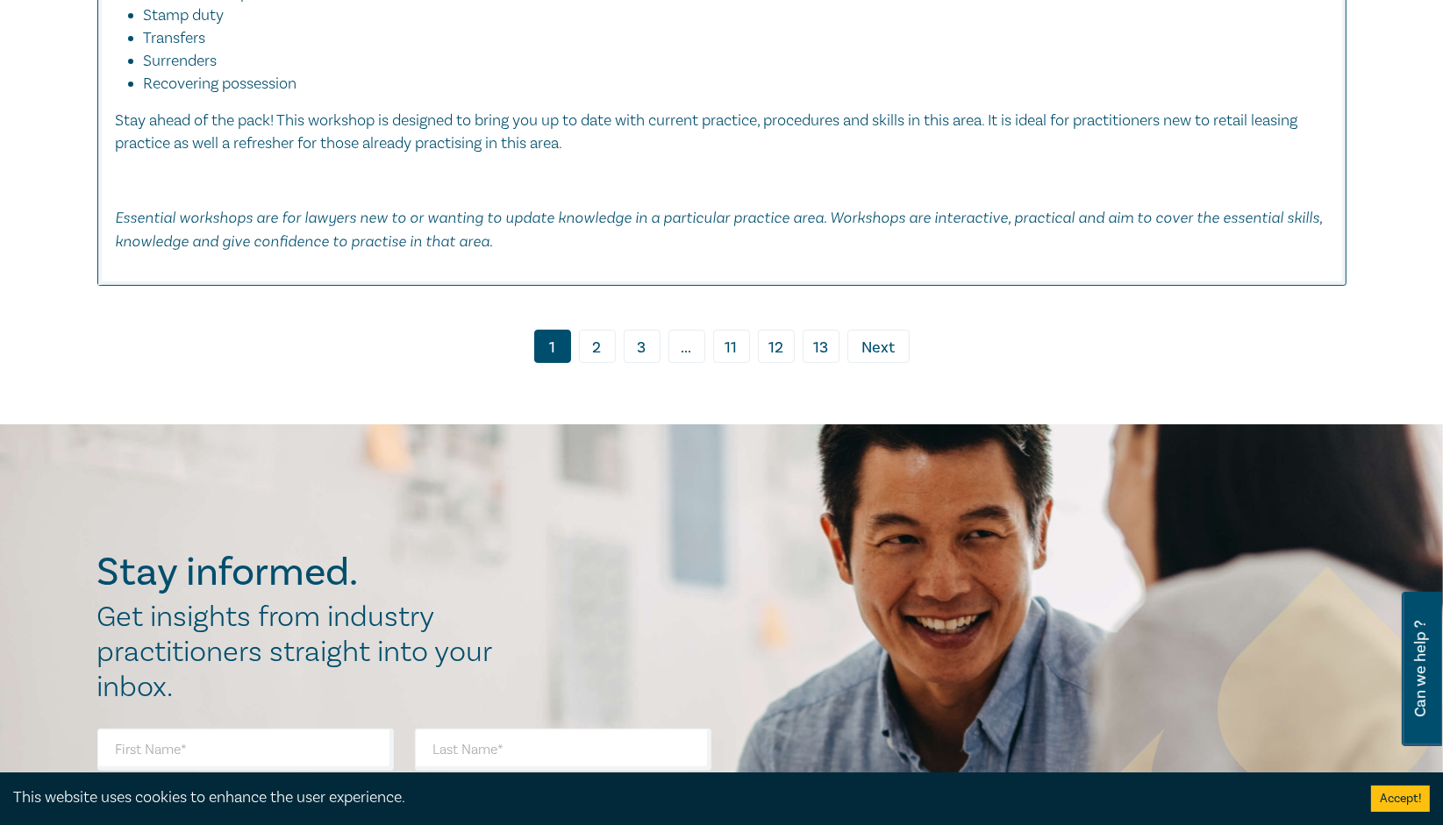
scroll to position [8067, 0]
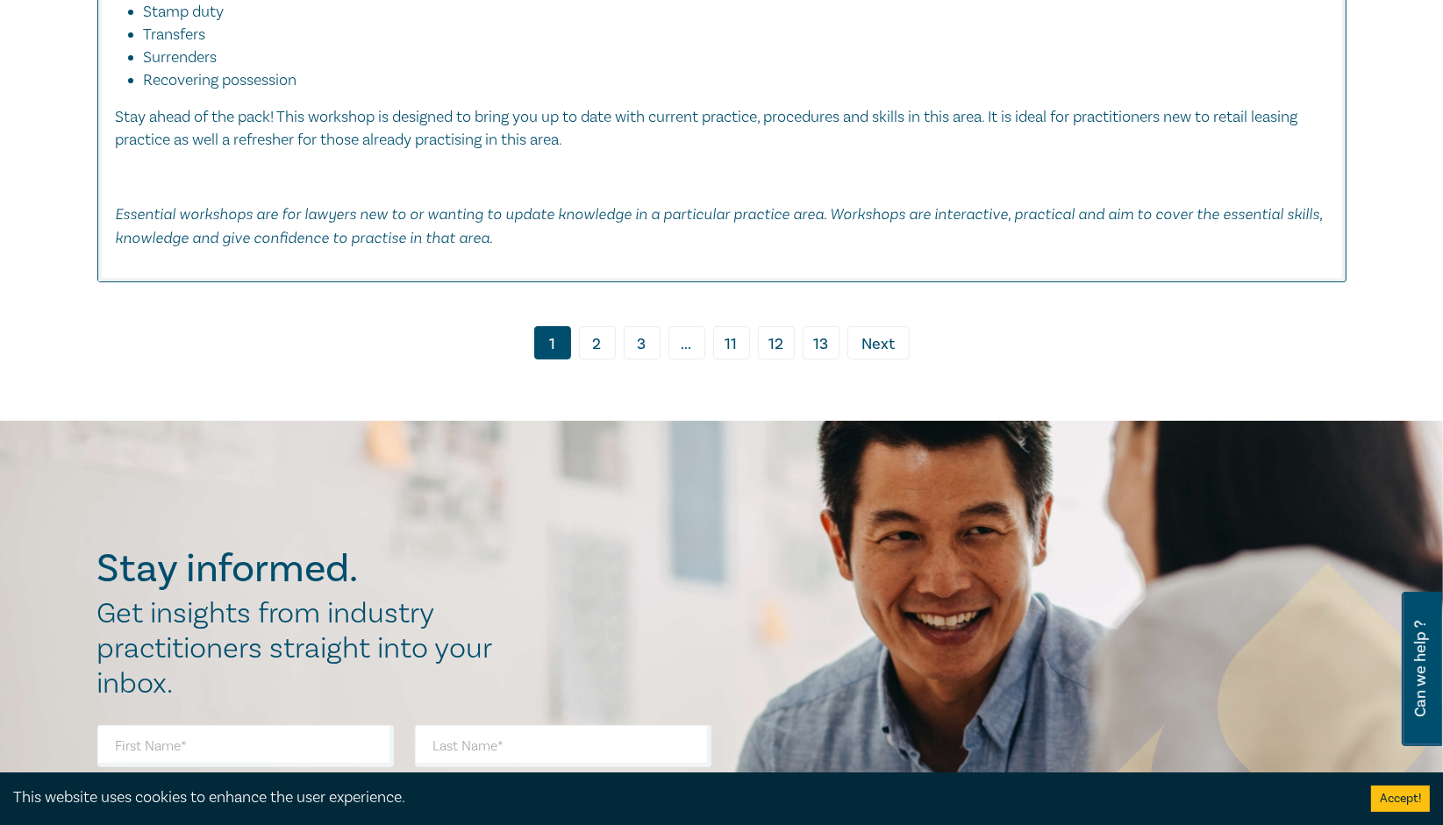
click at [864, 333] on span "Next" at bounding box center [877, 344] width 33 height 23
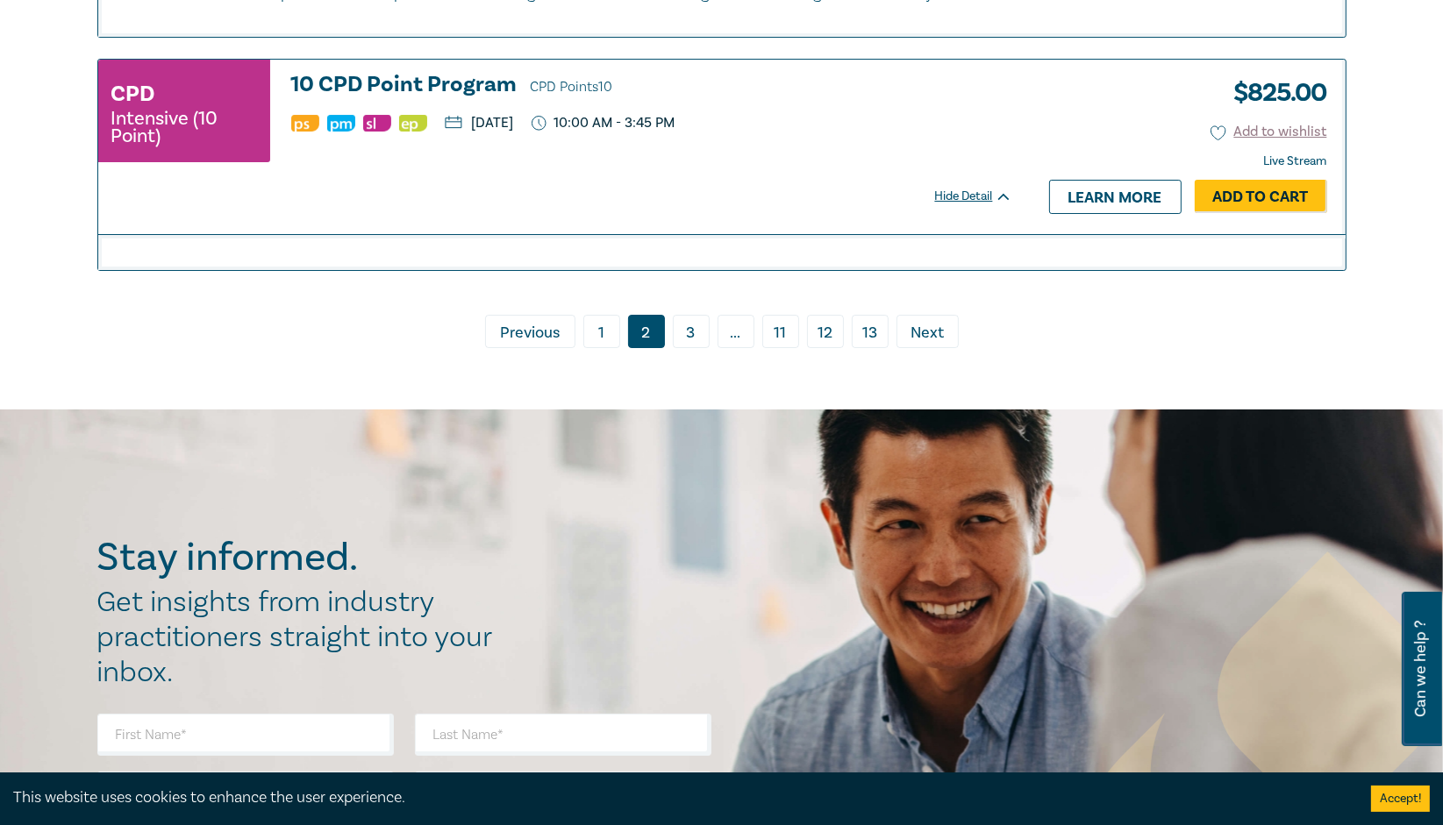
scroll to position [7431, 0]
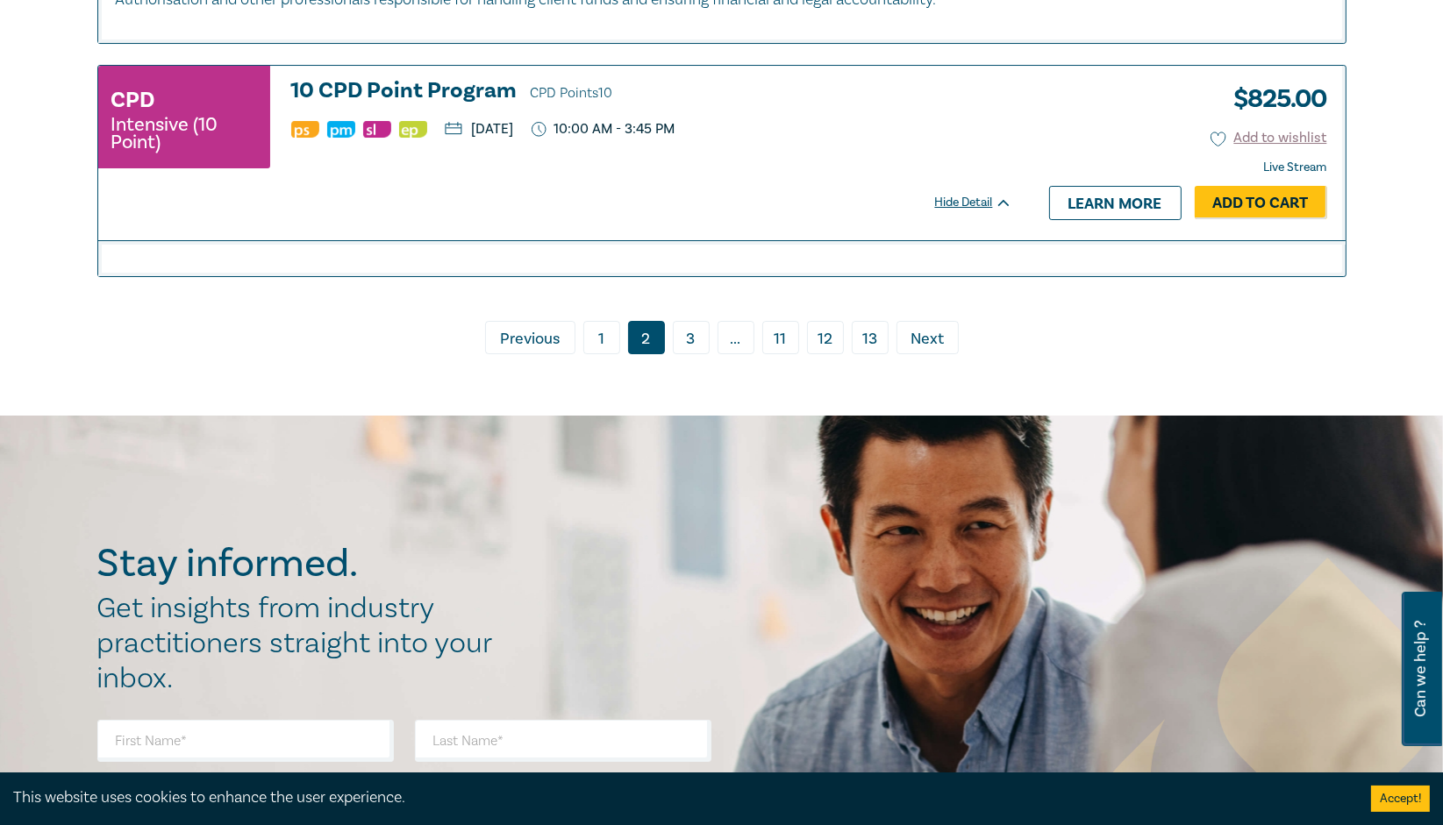
click at [937, 343] on span "Next" at bounding box center [927, 339] width 33 height 23
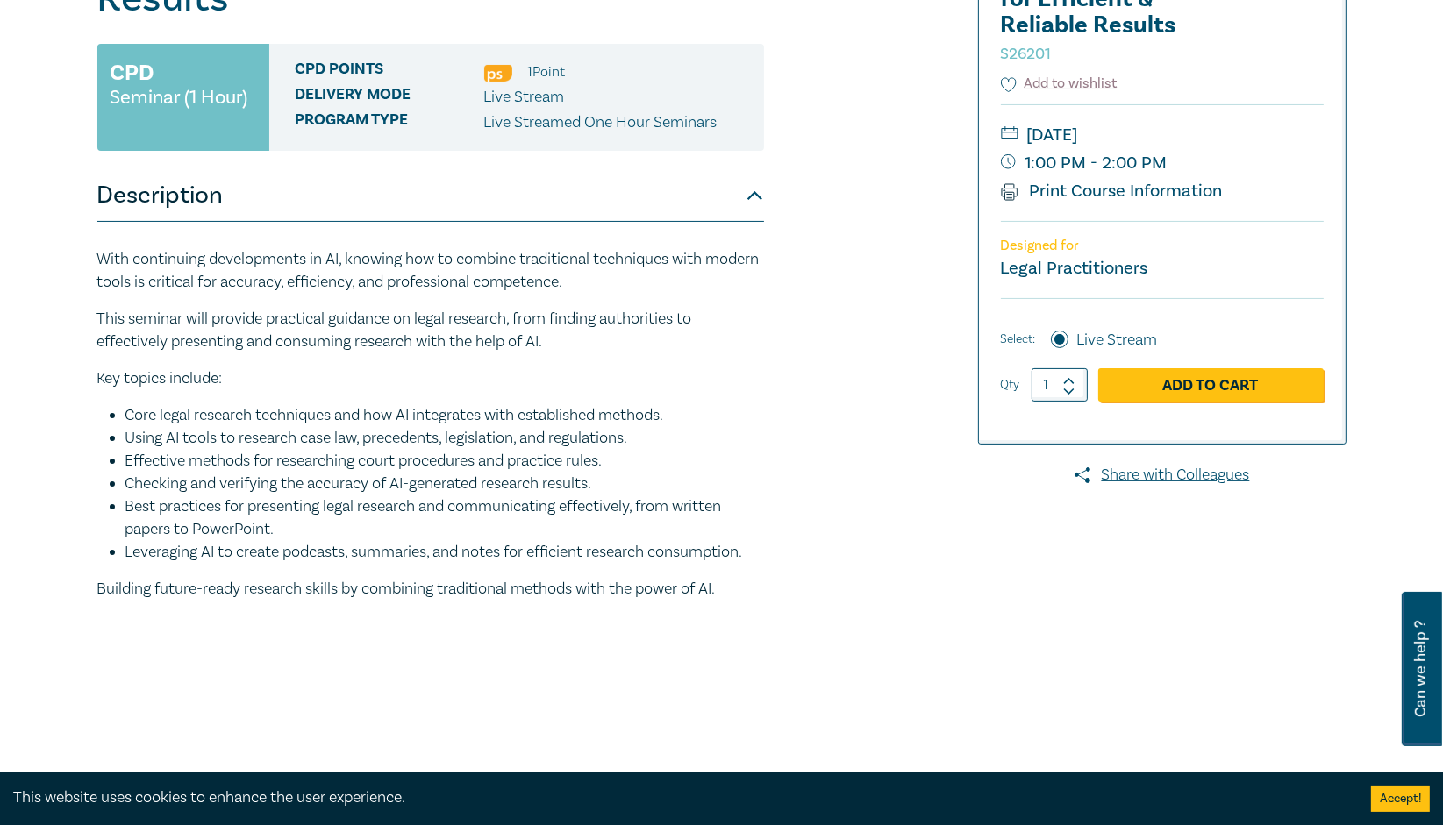
scroll to position [358, 0]
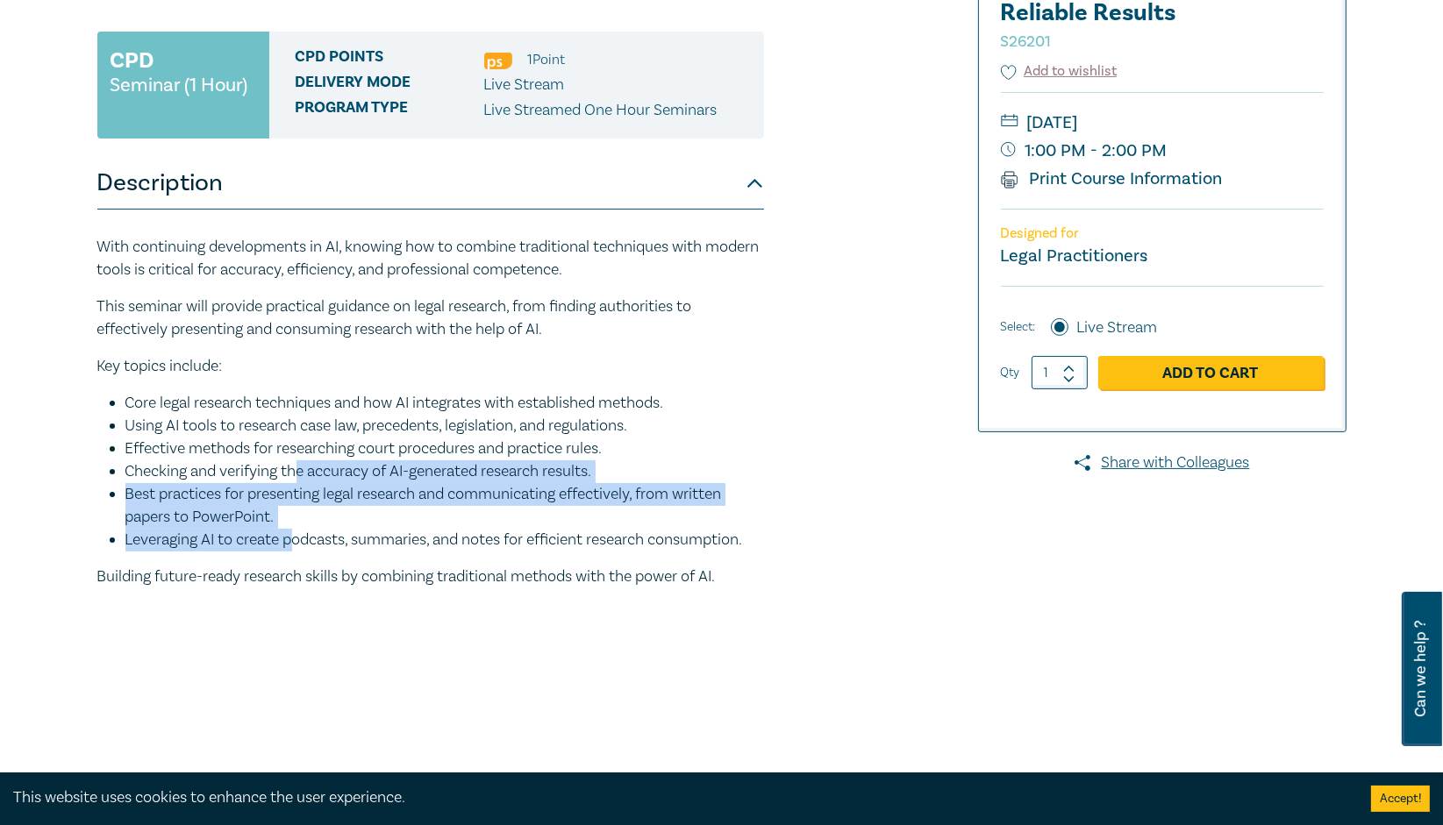
drag, startPoint x: 297, startPoint y: 478, endPoint x: 289, endPoint y: 536, distance: 58.4
click at [289, 536] on ul "Core legal research techniques and how AI integrates with established methods. …" at bounding box center [430, 472] width 667 height 160
click at [293, 544] on li "Leveraging AI to create podcasts, summaries, and notes for efficient research c…" at bounding box center [444, 540] width 639 height 23
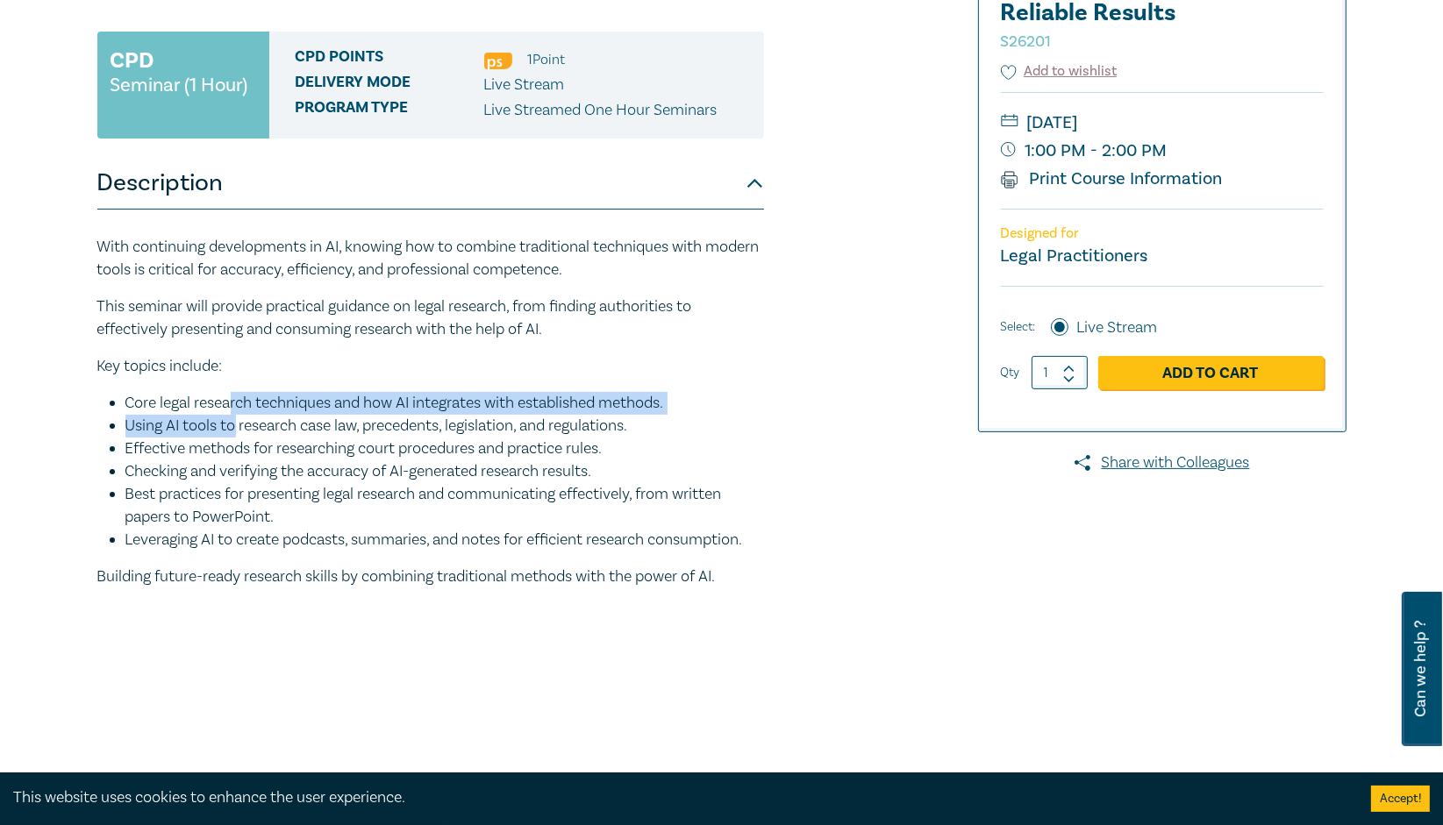
drag, startPoint x: 232, startPoint y: 408, endPoint x: 222, endPoint y: 409, distance: 9.7
click at [222, 409] on li "Core legal research techniques and how AI integrates with established methods." at bounding box center [444, 403] width 639 height 23
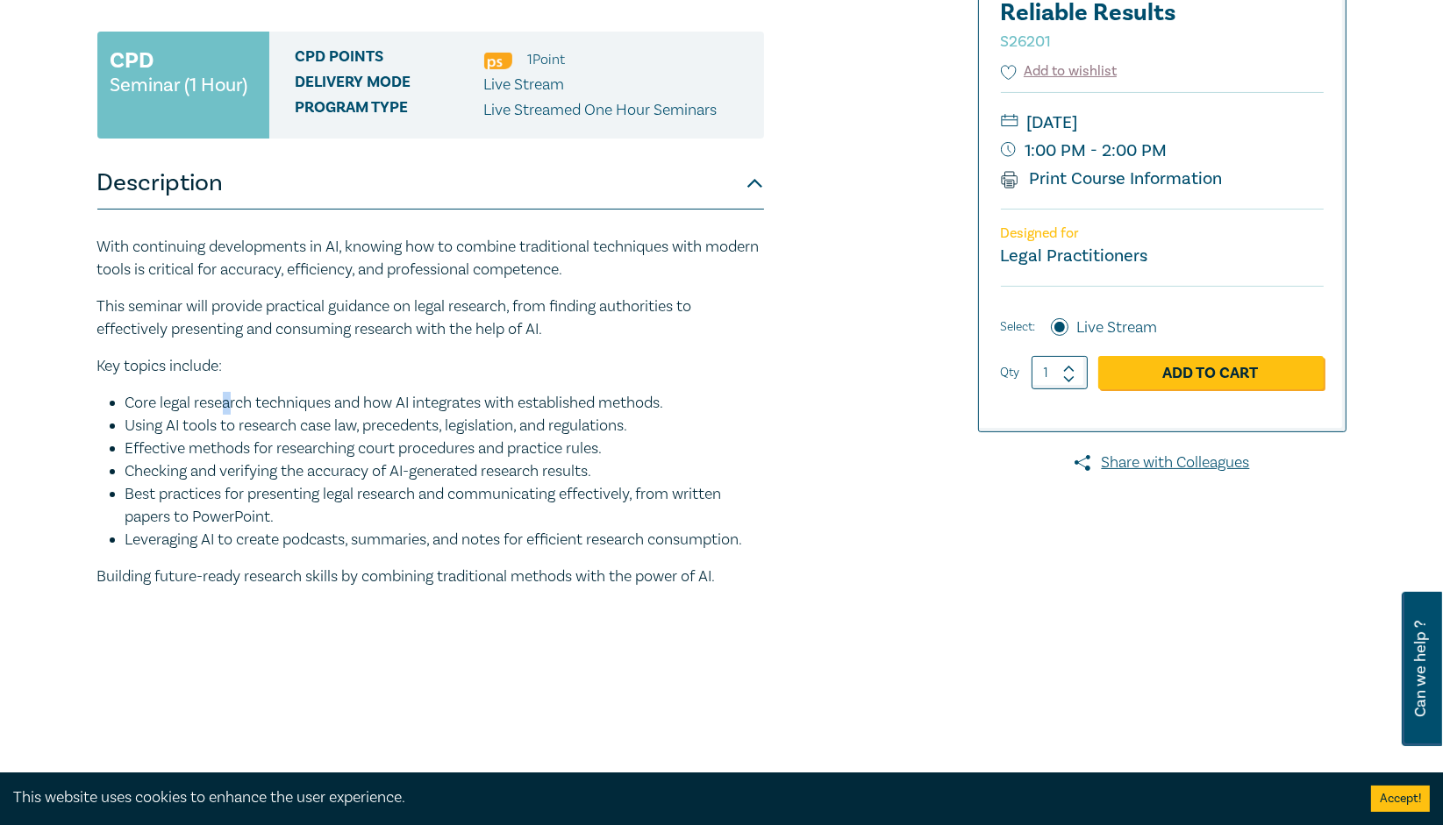
drag, startPoint x: 222, startPoint y: 409, endPoint x: 219, endPoint y: 423, distance: 14.3
click at [219, 423] on li "Using AI tools to research case law, precedents, legislation, and regulations." at bounding box center [444, 426] width 639 height 23
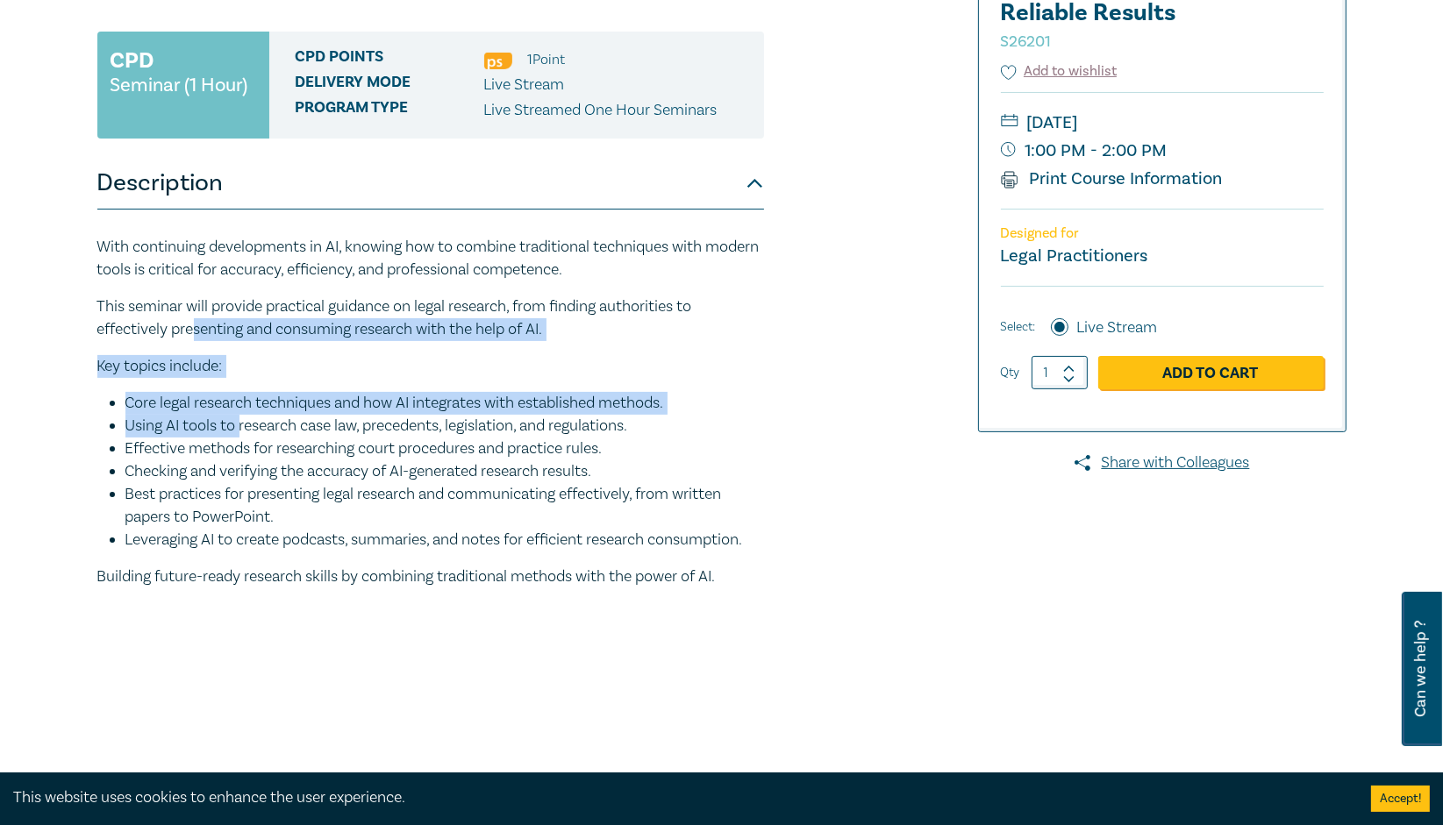
drag, startPoint x: 196, startPoint y: 339, endPoint x: 237, endPoint y: 438, distance: 106.2
click at [237, 438] on div "With continuing developments in AI, knowing how to combine traditional techniqu…" at bounding box center [430, 412] width 667 height 353
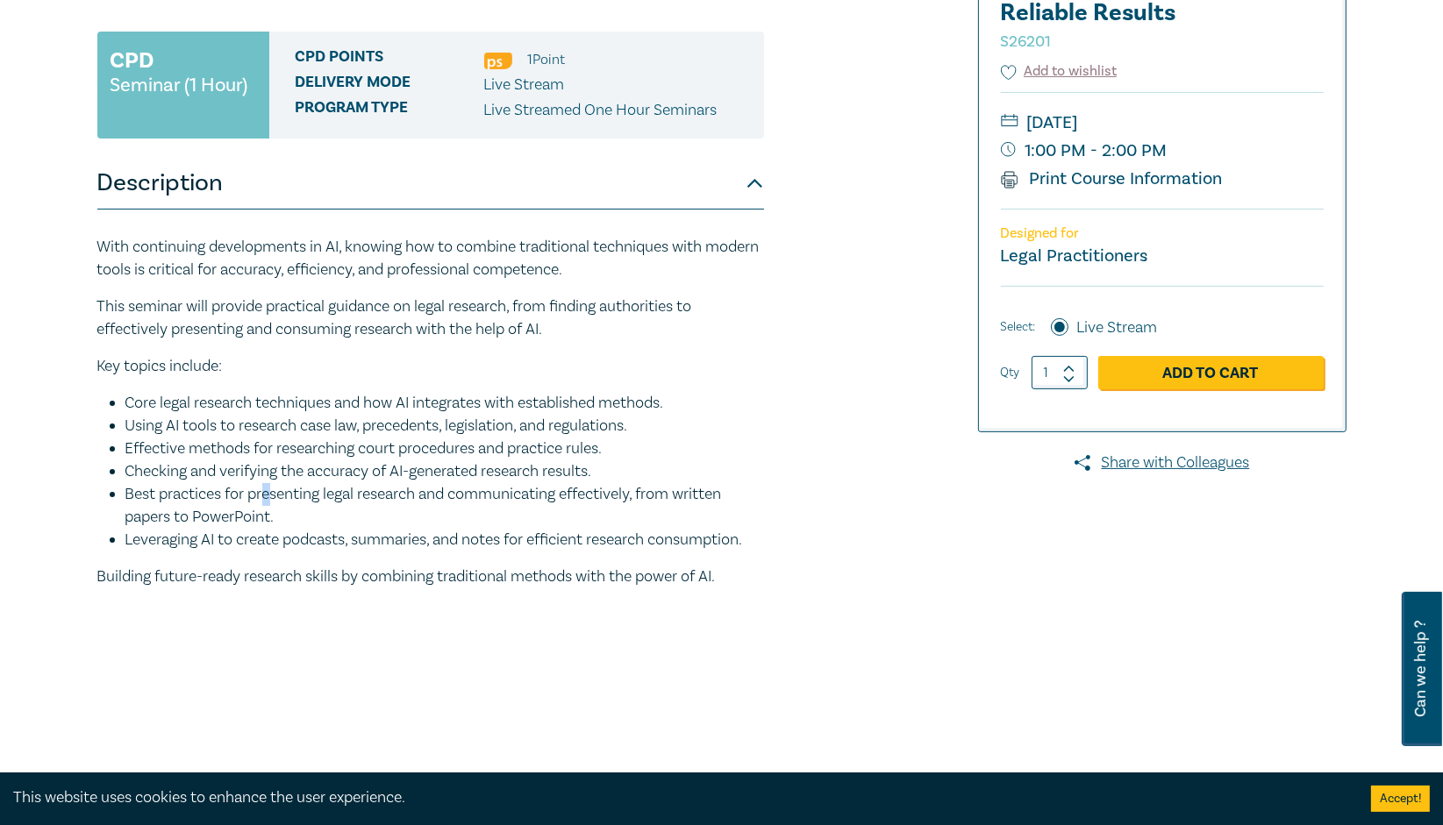
drag, startPoint x: 237, startPoint y: 438, endPoint x: 268, endPoint y: 493, distance: 63.6
click at [268, 493] on li "Best practices for presenting legal research and communicating effectively, fro…" at bounding box center [444, 506] width 639 height 46
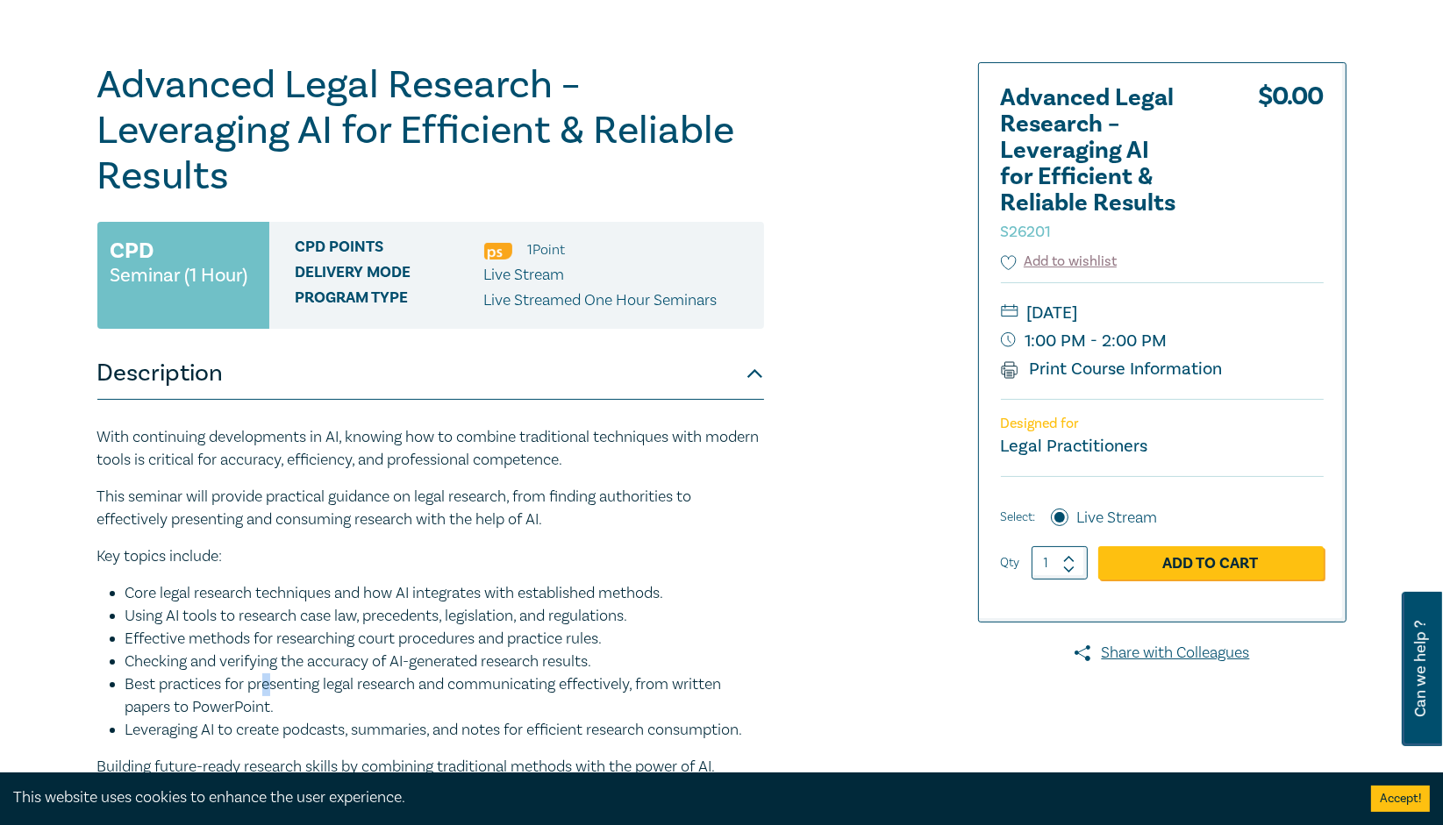
scroll to position [165, 0]
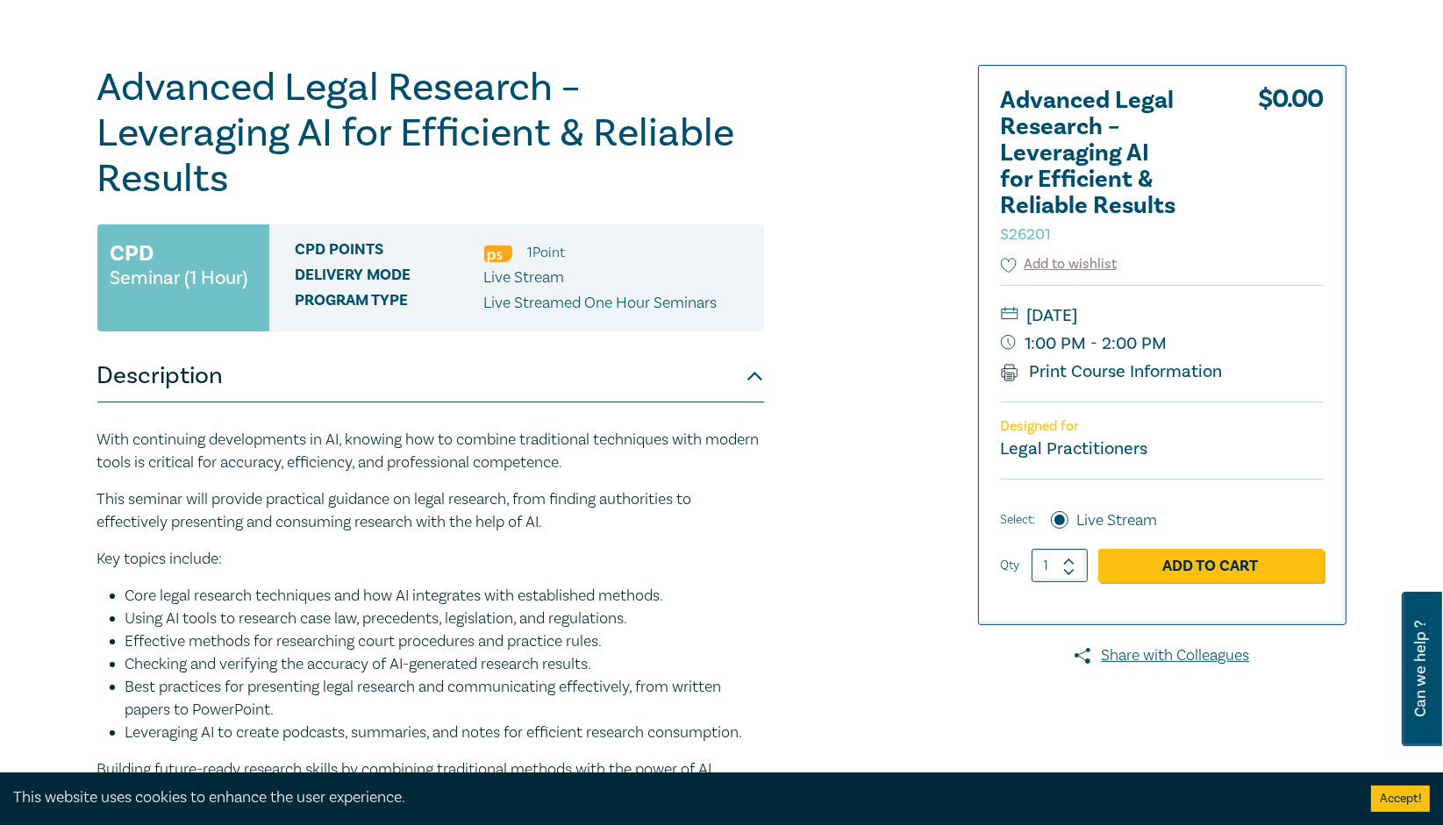
click at [627, 553] on p "Key topics include:" at bounding box center [430, 559] width 667 height 23
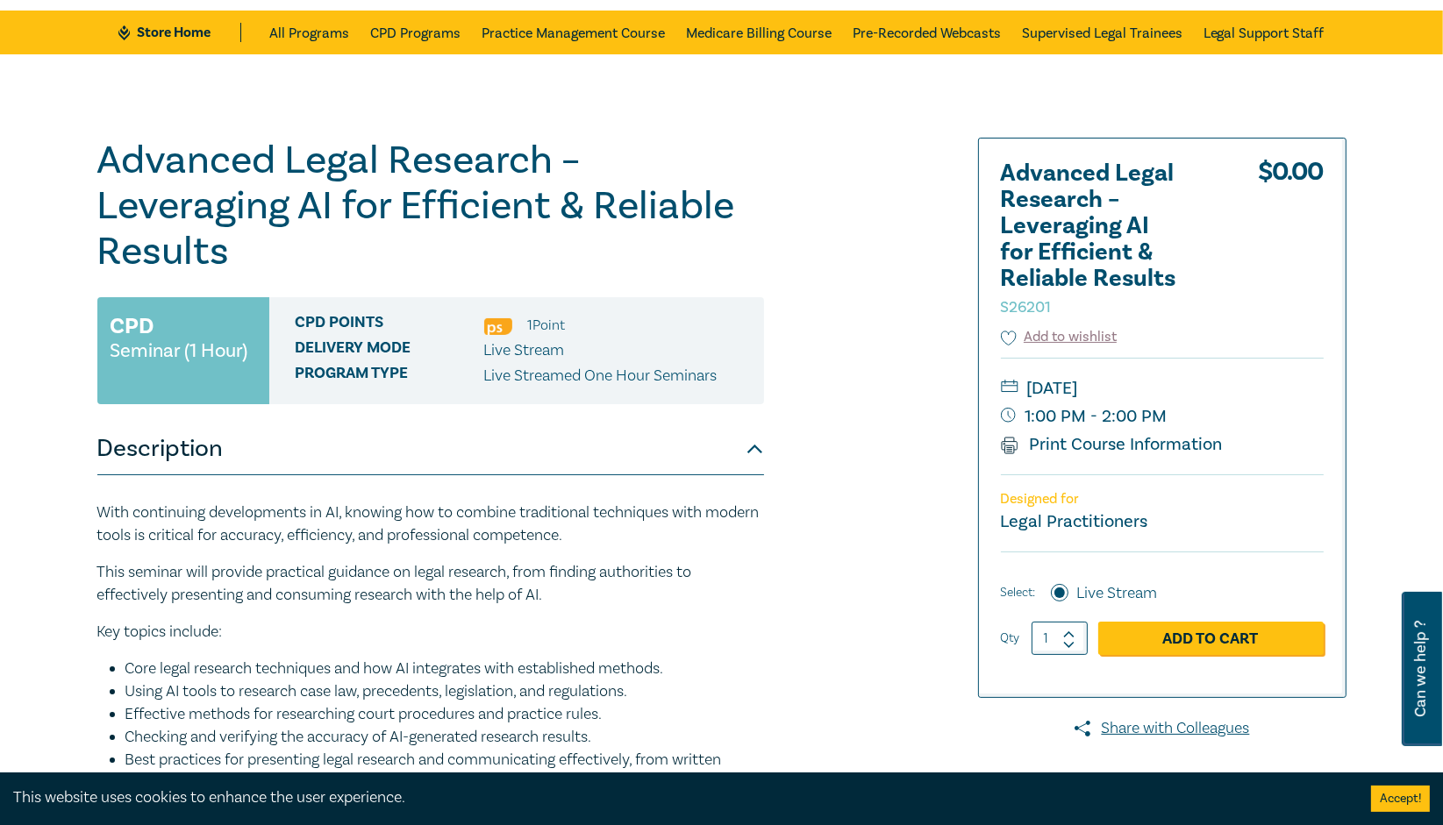
scroll to position [0, 0]
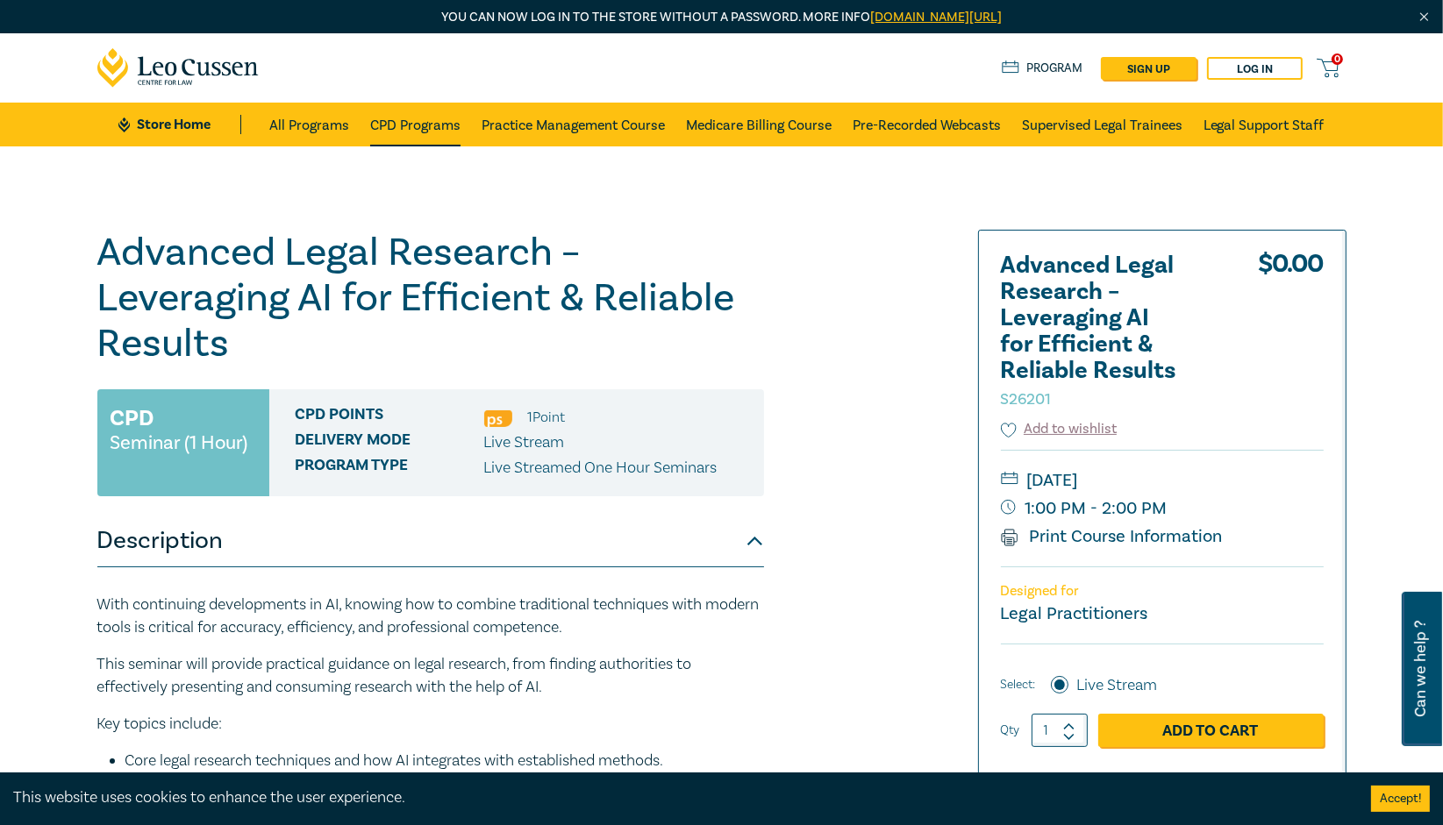
click at [427, 118] on link "CPD Programs" at bounding box center [415, 125] width 90 height 44
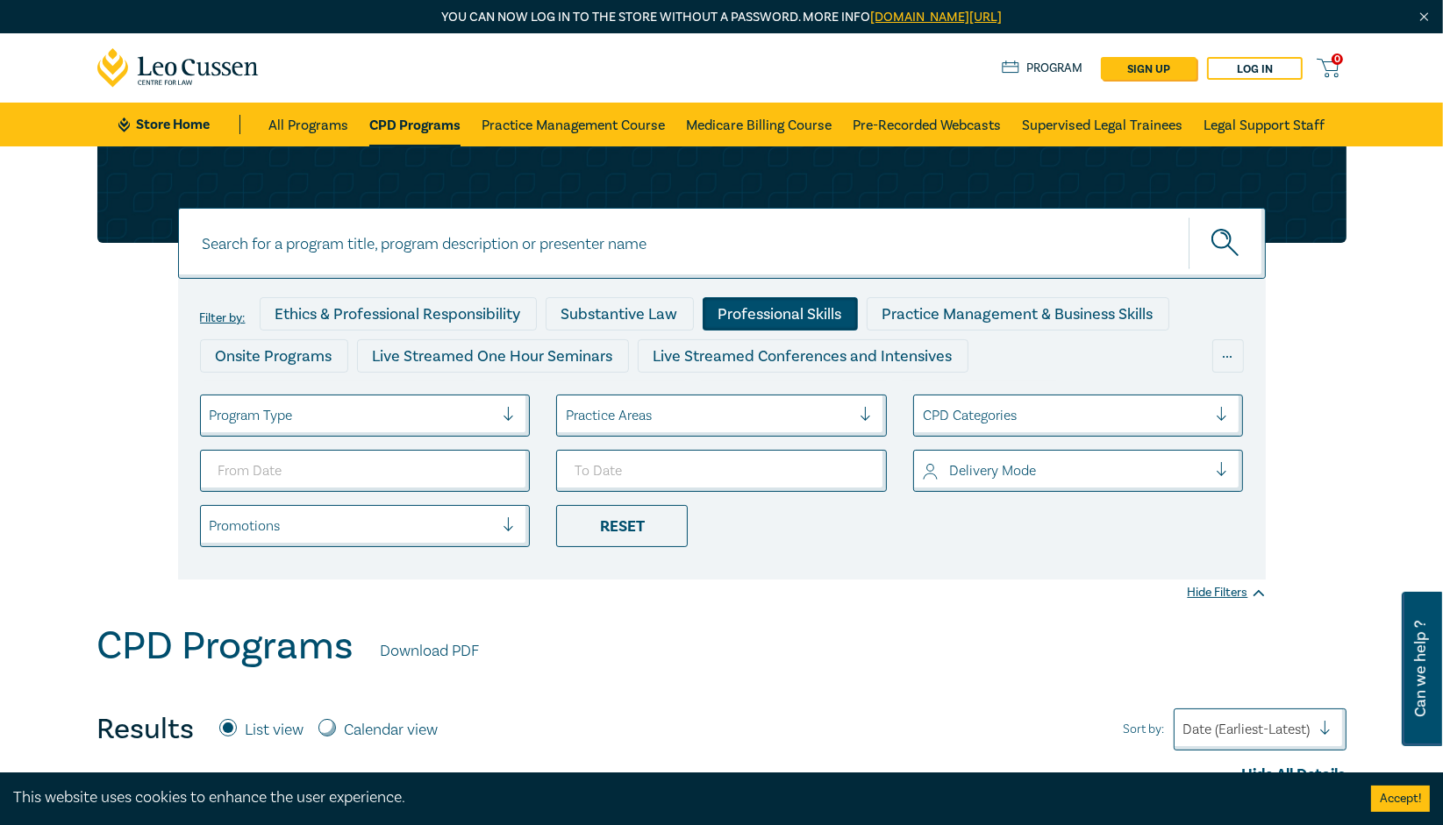
click at [763, 321] on div "Professional Skills" at bounding box center [780, 313] width 155 height 33
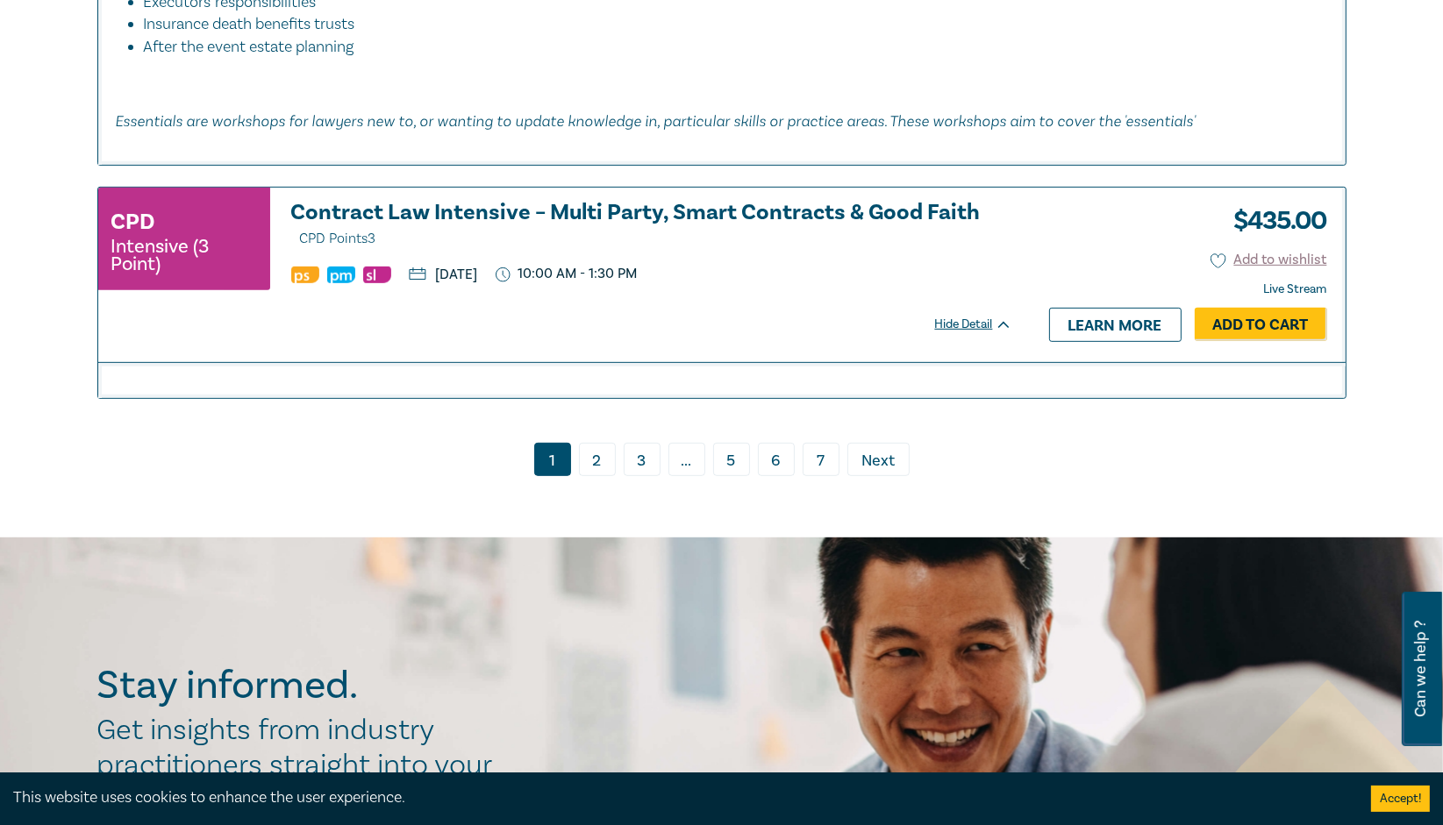
scroll to position [8894, 0]
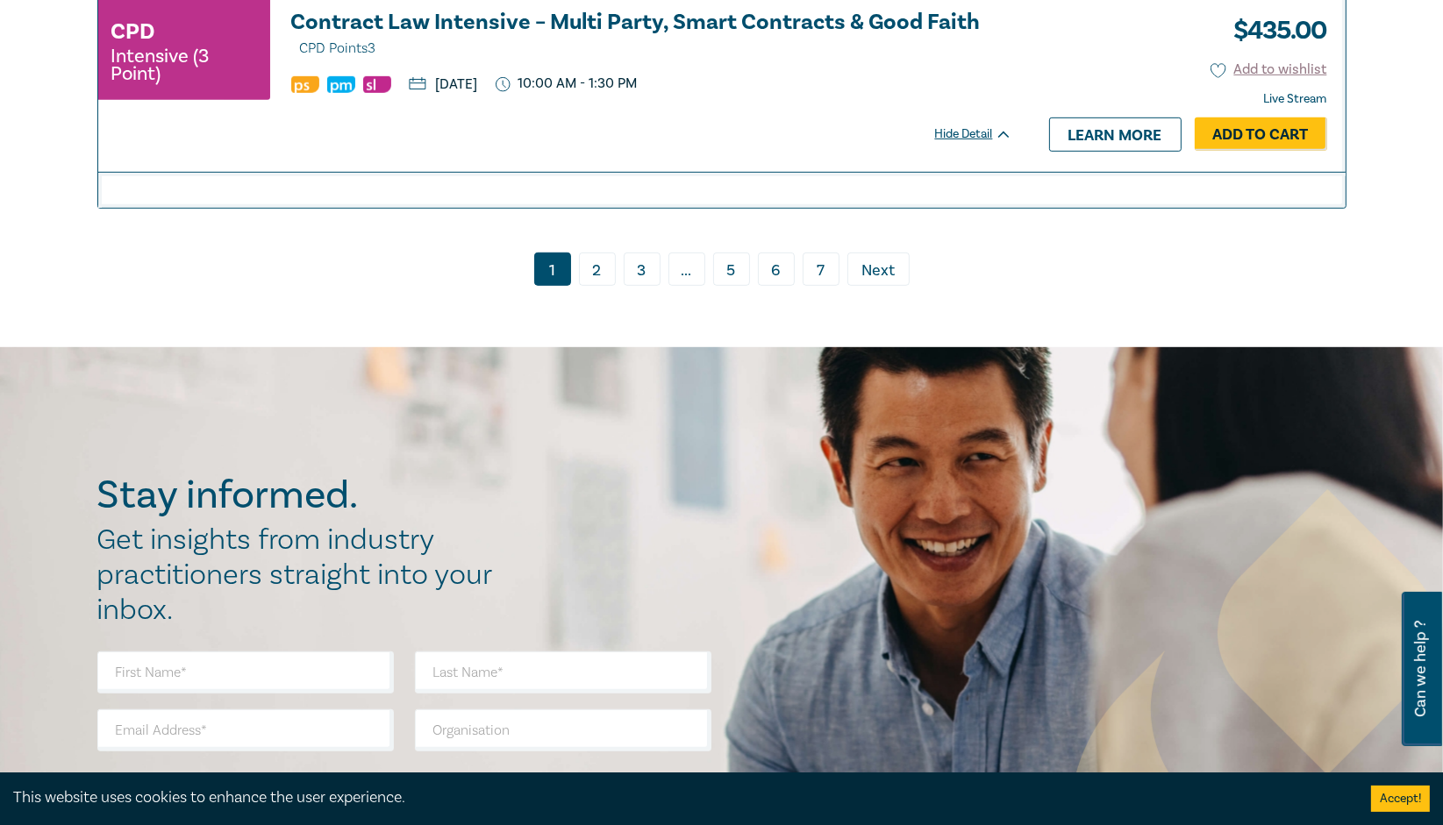
click at [872, 282] on span "Next" at bounding box center [877, 271] width 33 height 23
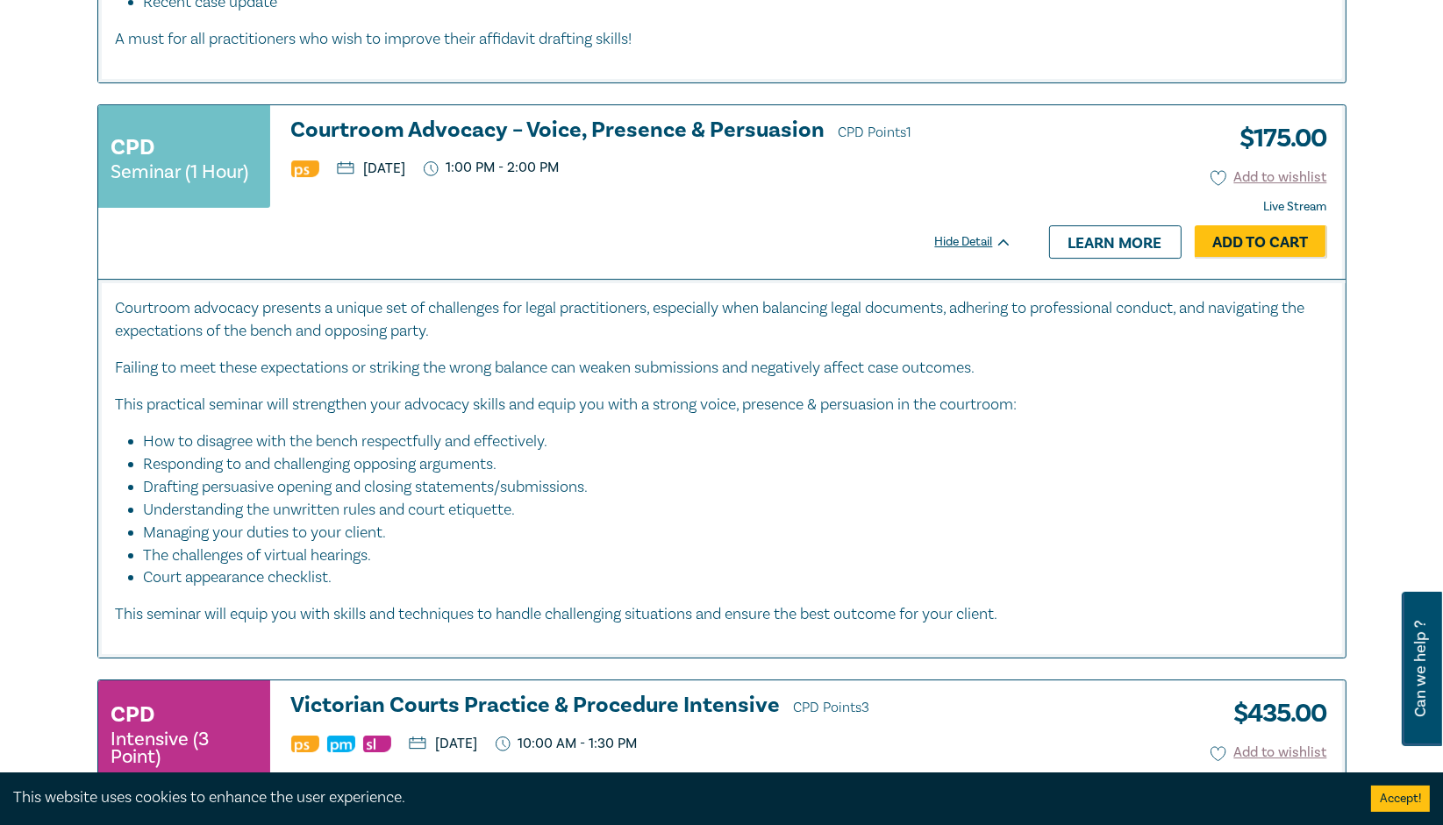
scroll to position [6941, 0]
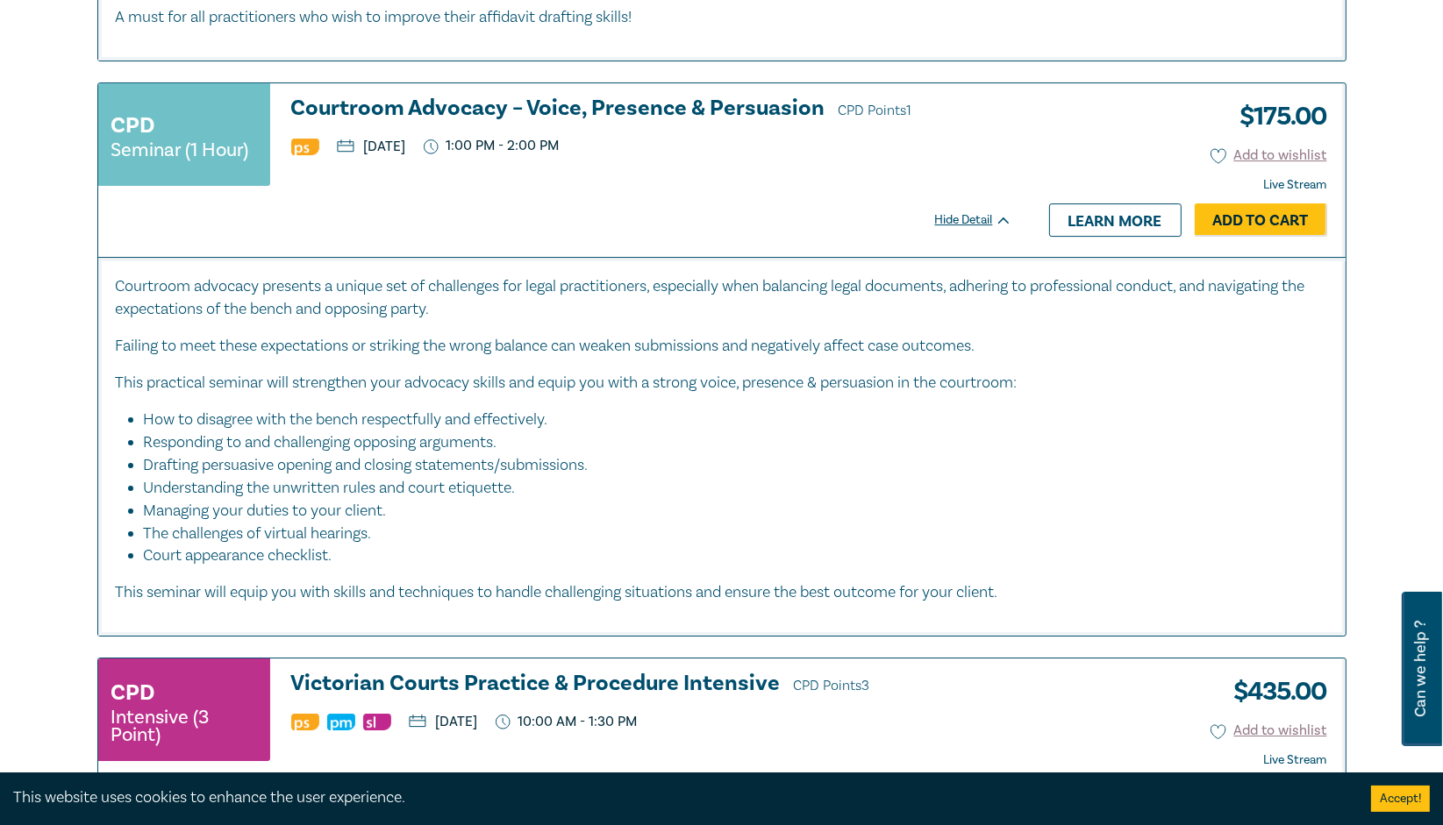
click at [851, 358] on p "Failing to meet these expectations or striking the wrong balance can weaken sub…" at bounding box center [722, 346] width 1212 height 23
click at [754, 368] on div "Courtroom advocacy presents a unique set of challenges for legal practitioners,…" at bounding box center [722, 439] width 1212 height 329
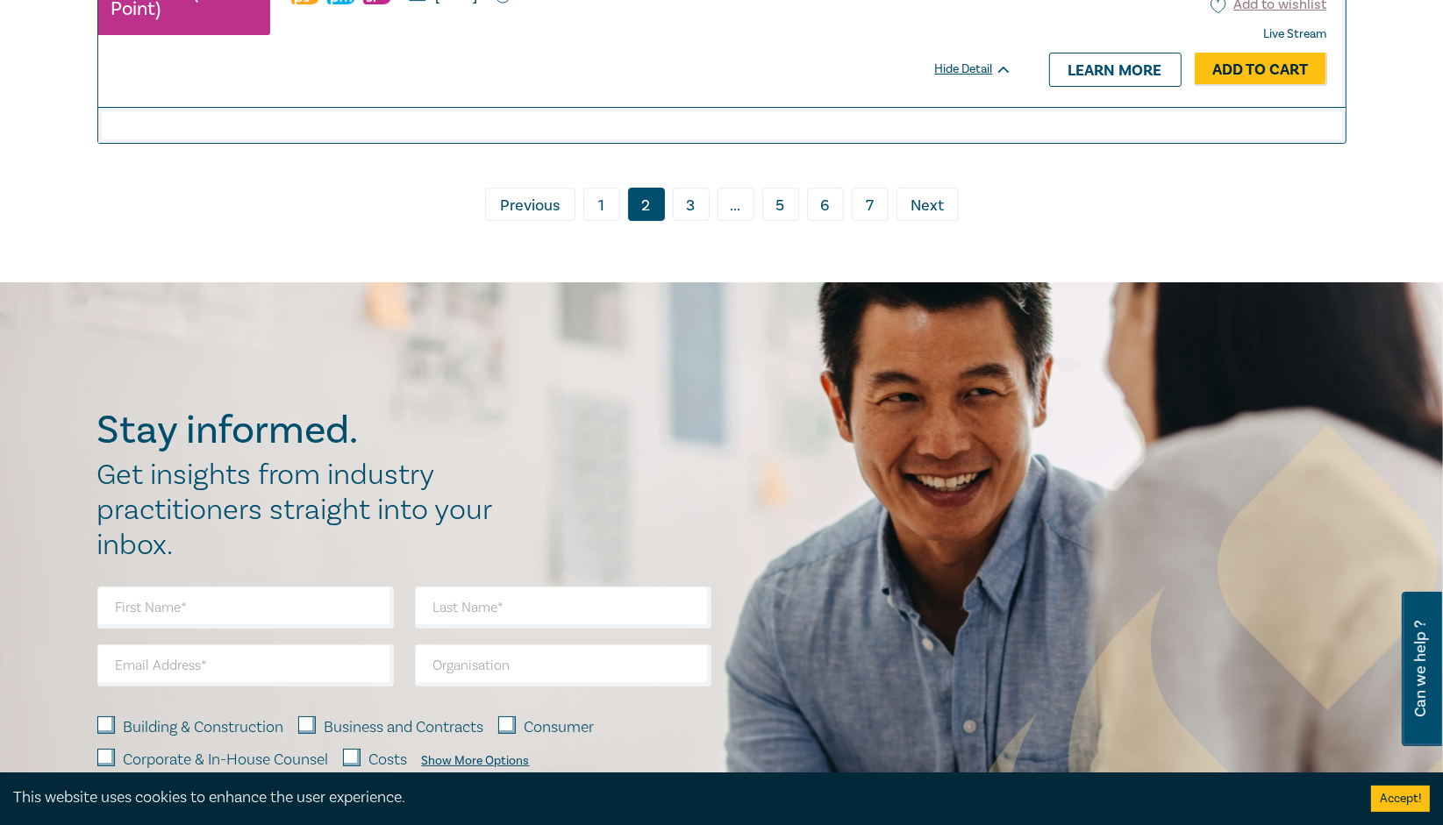
scroll to position [7656, 0]
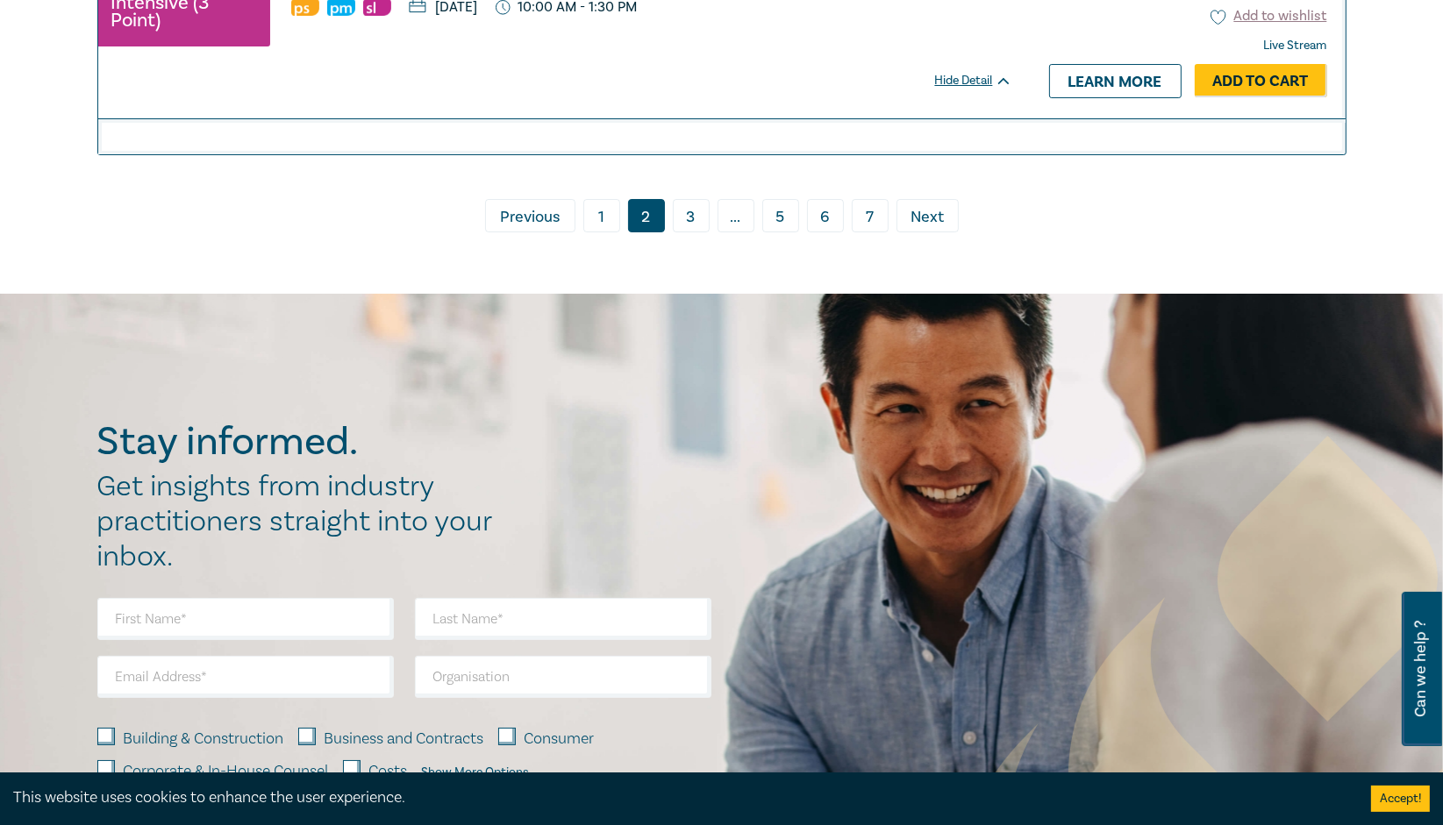
click at [927, 226] on span "Next" at bounding box center [927, 217] width 33 height 23
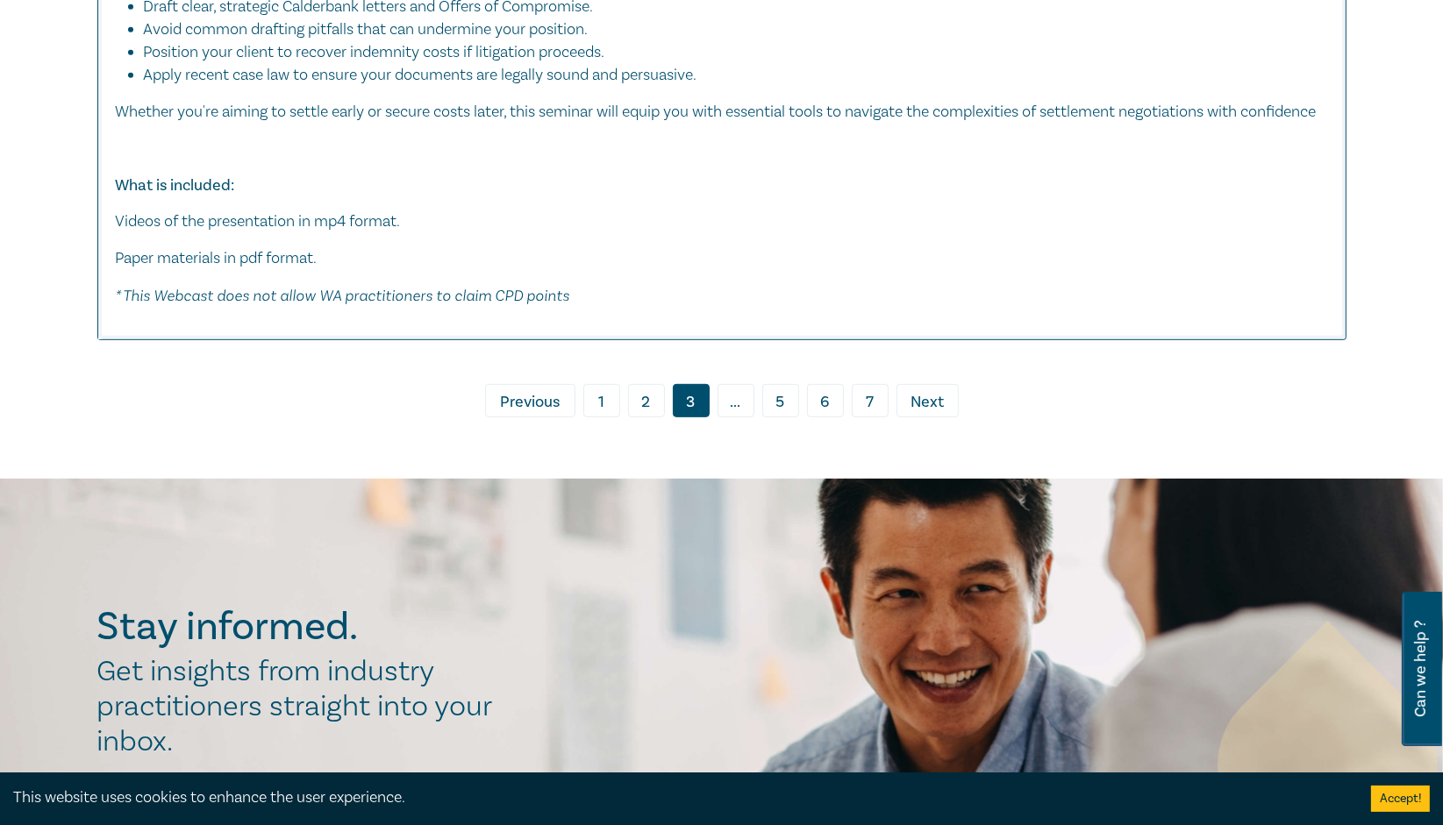
scroll to position [8772, 0]
click at [939, 390] on span "Next" at bounding box center [927, 401] width 33 height 23
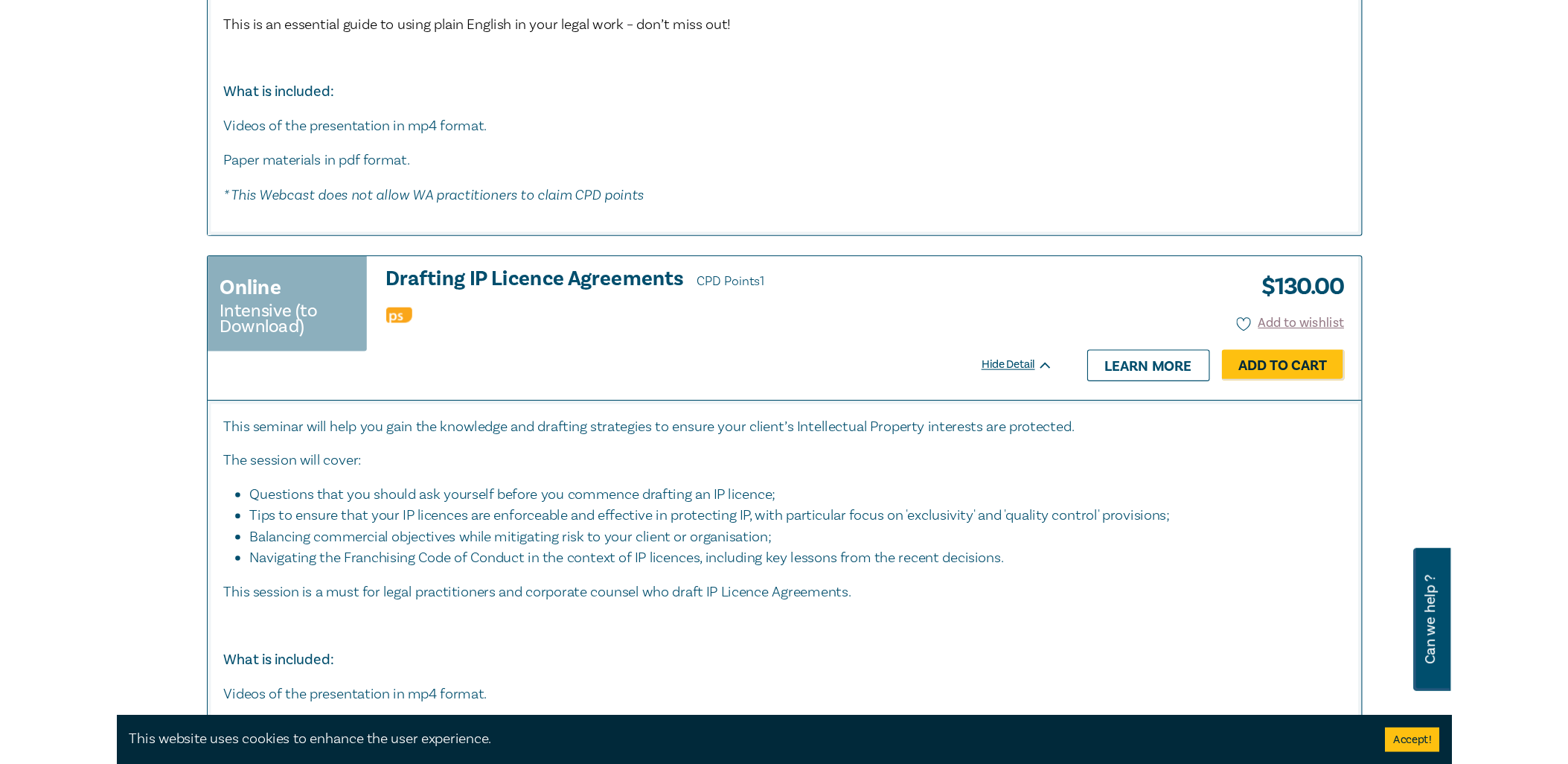
scroll to position [3673, 0]
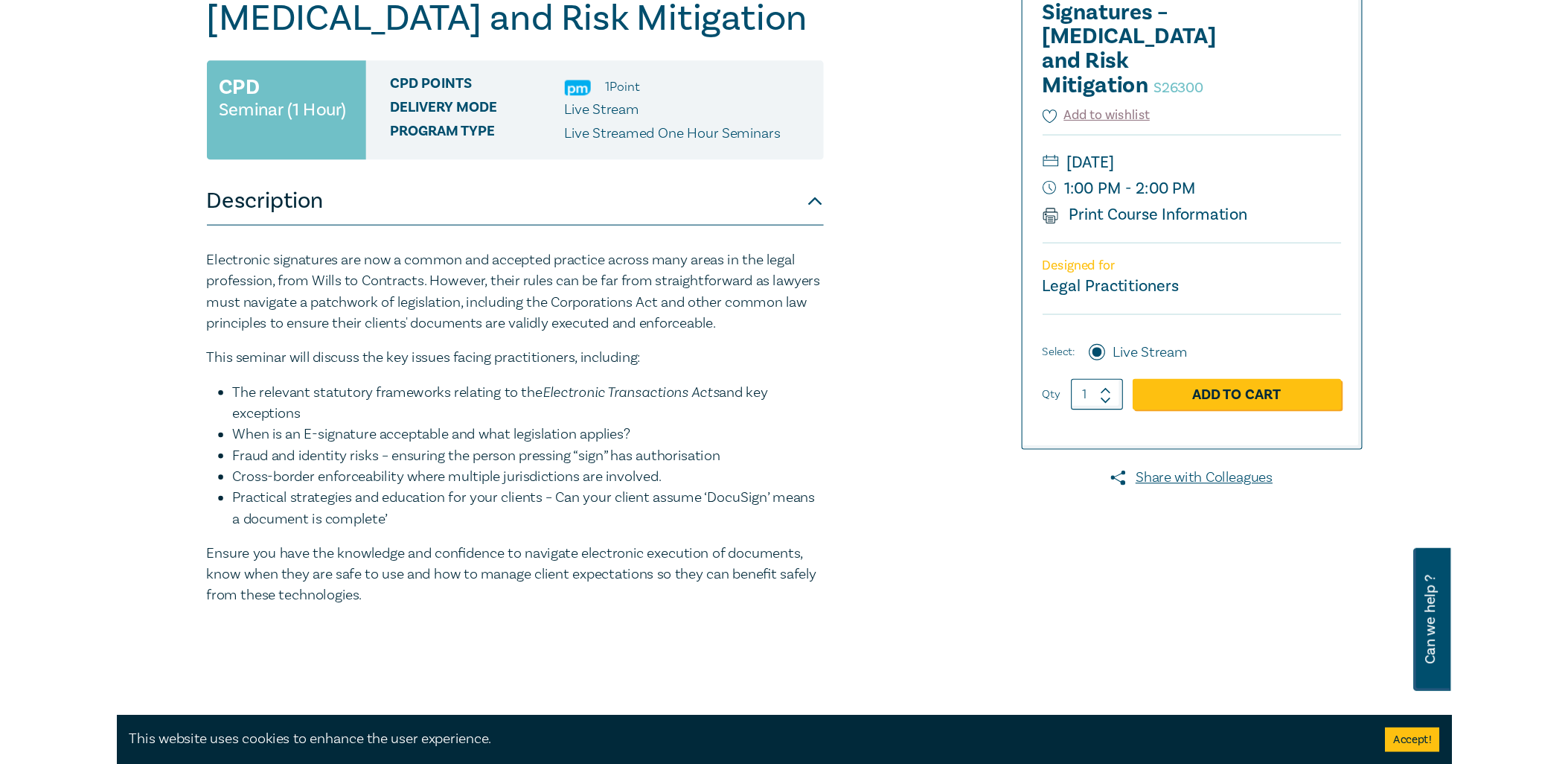
scroll to position [235, 0]
